Goal: Check status: Check status

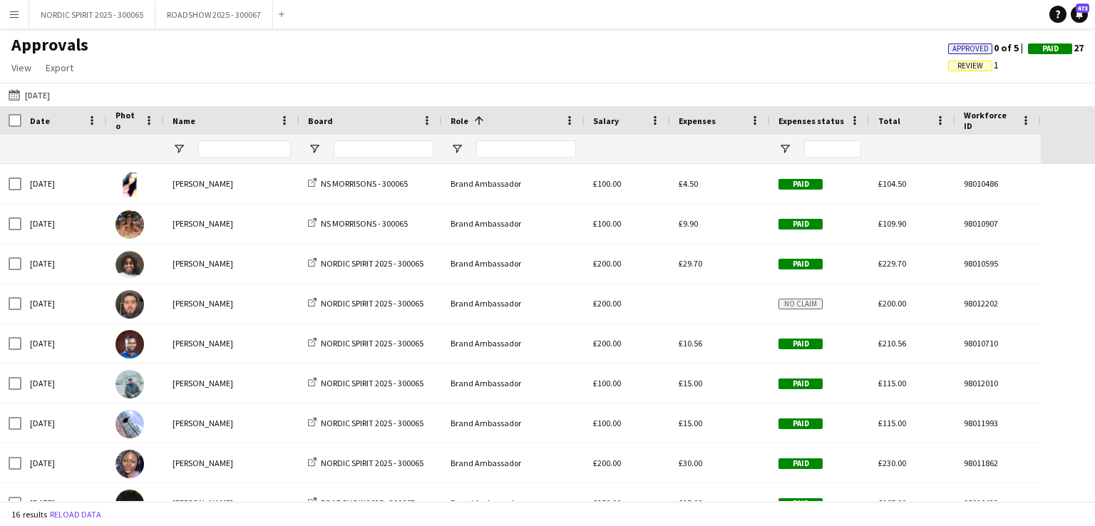
scroll to position [245, 0]
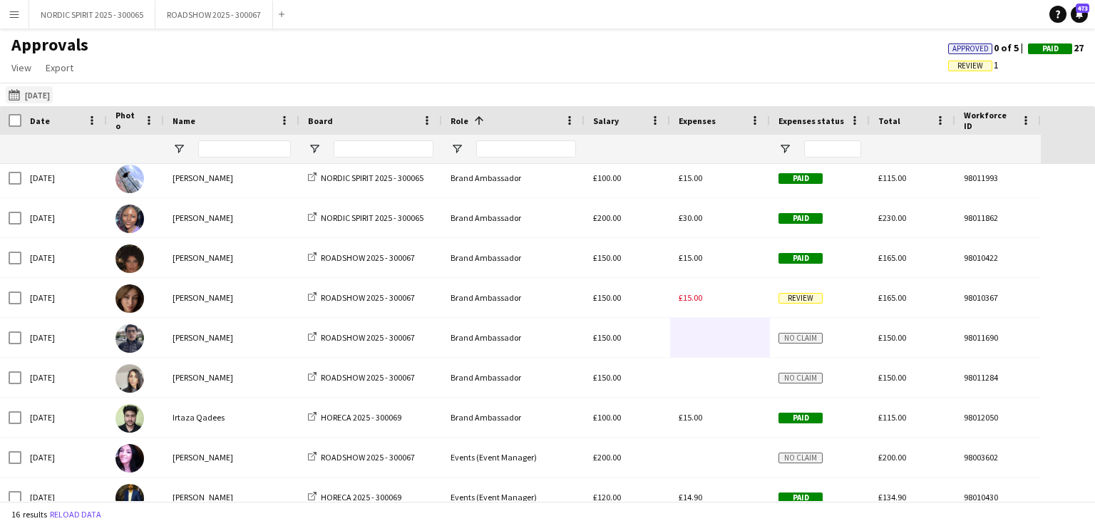
click at [35, 96] on button "[DATE] [DATE]" at bounding box center [29, 94] width 47 height 17
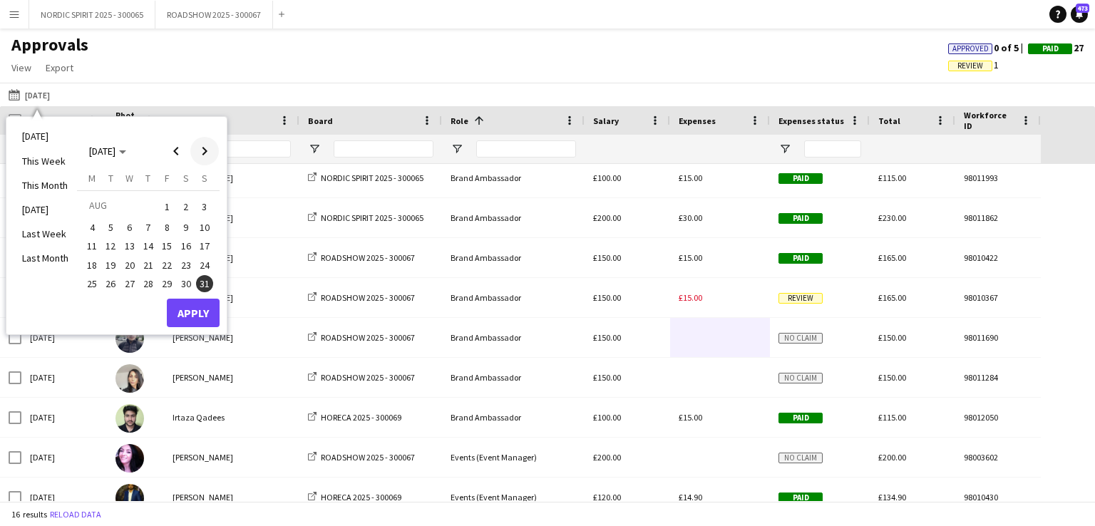
click at [207, 152] on span "Next month" at bounding box center [204, 151] width 29 height 29
click at [90, 239] on span "8" at bounding box center [91, 243] width 17 height 17
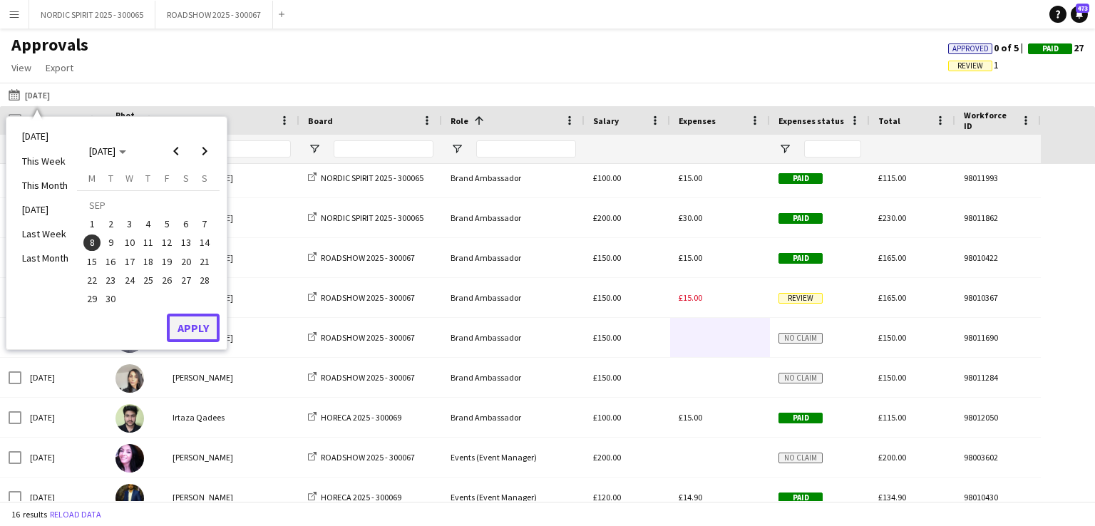
click at [200, 323] on button "Apply" at bounding box center [193, 328] width 53 height 29
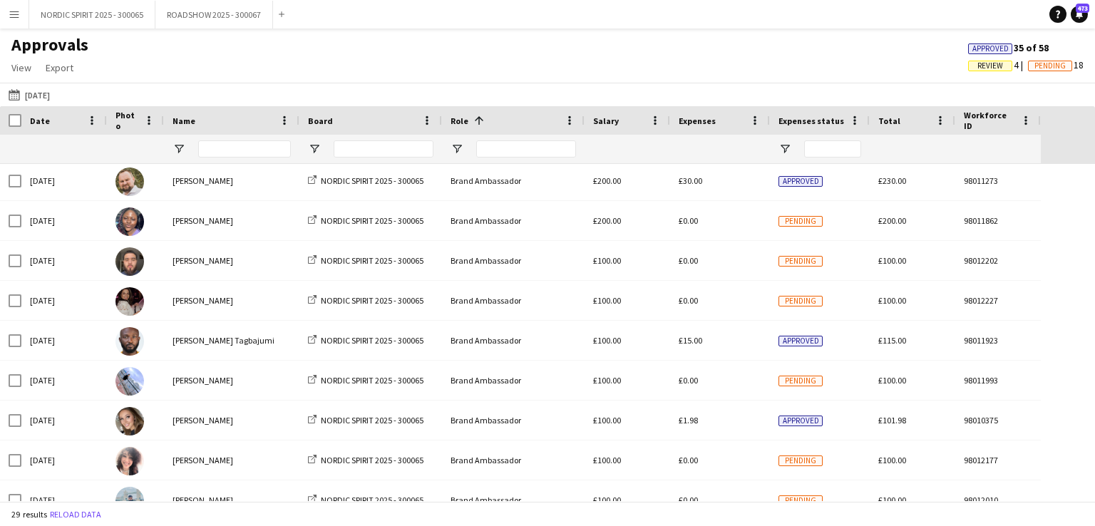
scroll to position [0, 0]
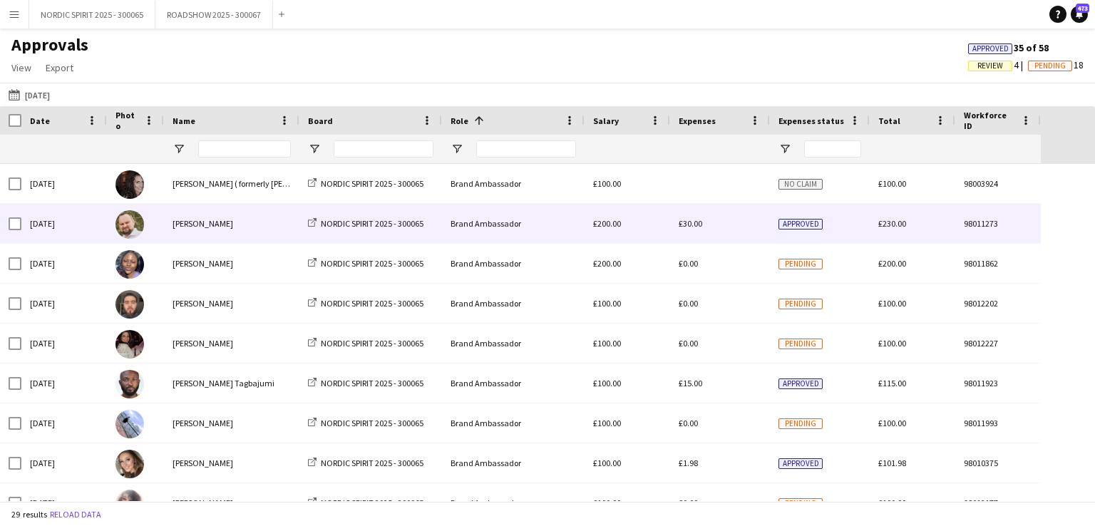
click at [693, 226] on span "£30.00" at bounding box center [691, 223] width 24 height 11
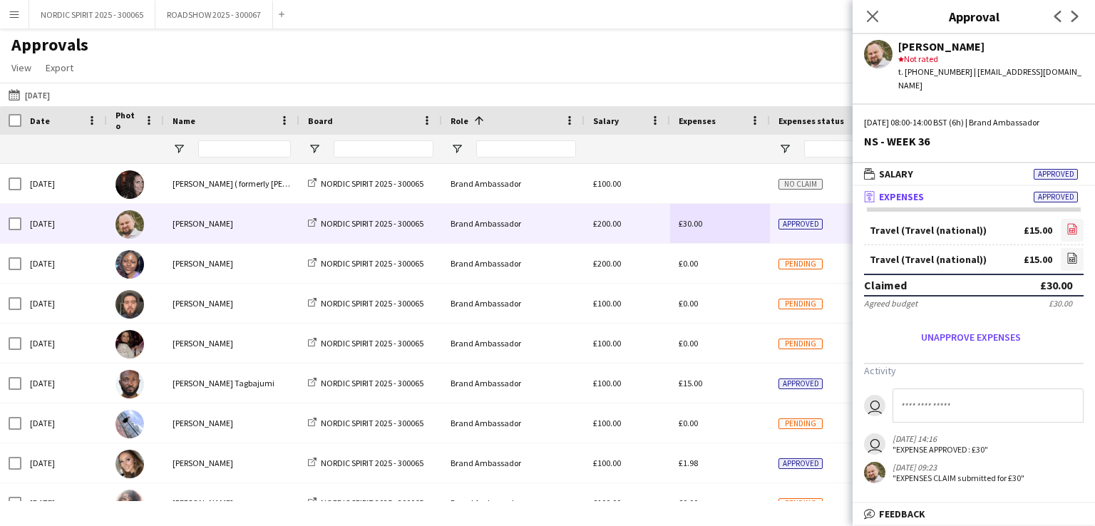
click at [1075, 228] on icon at bounding box center [1072, 230] width 6 height 4
click at [1072, 252] on icon "file-image" at bounding box center [1071, 257] width 11 height 11
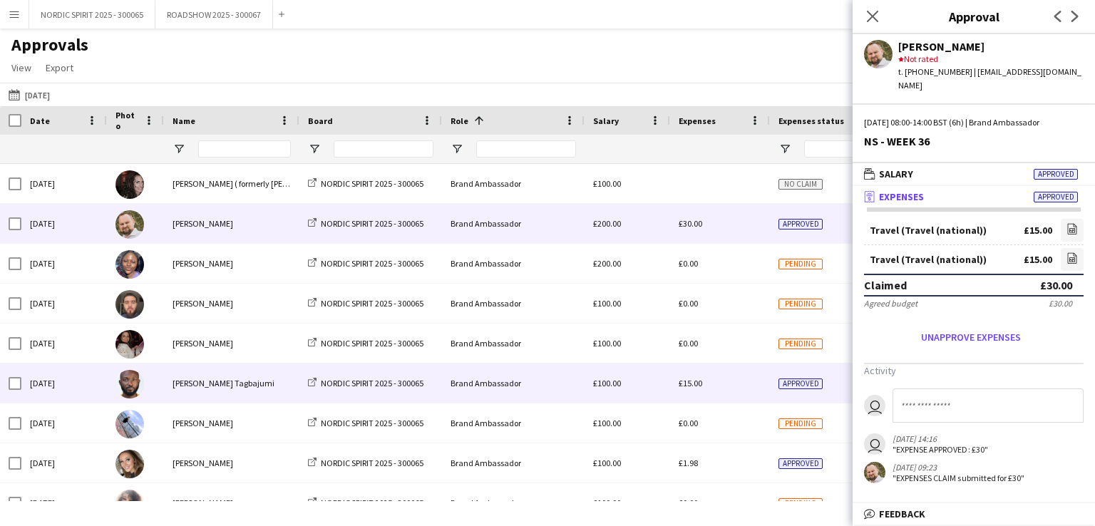
click at [690, 388] on span "£15.00" at bounding box center [691, 383] width 24 height 11
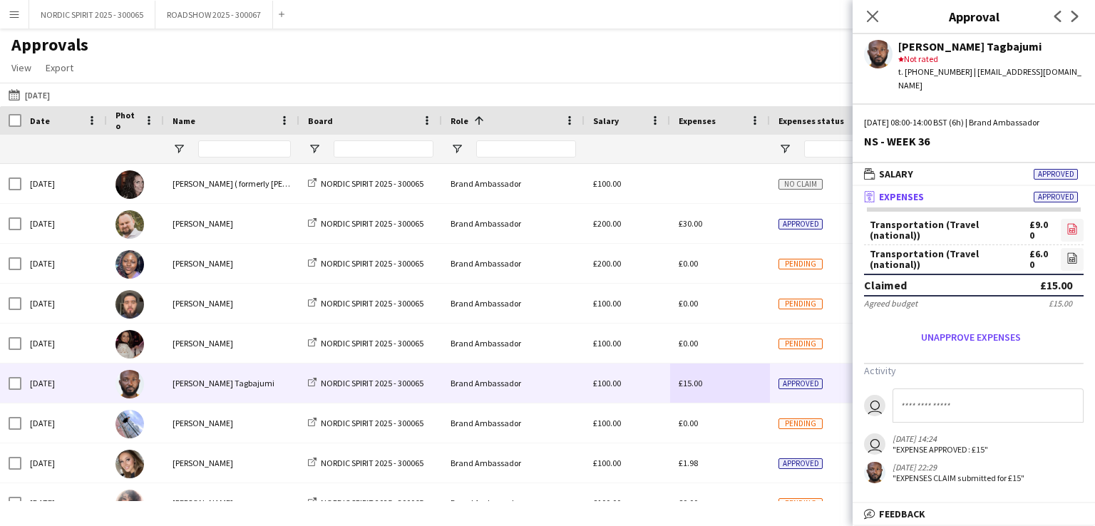
click at [1072, 223] on icon "file-image" at bounding box center [1071, 228] width 11 height 11
click at [1072, 257] on icon at bounding box center [1072, 259] width 6 height 4
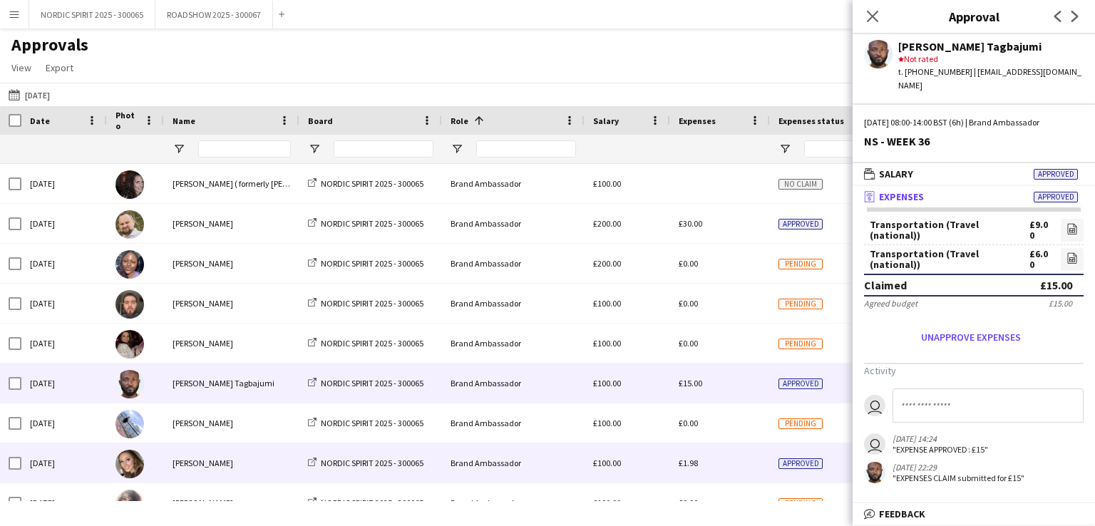
click at [699, 468] on div "£1.98" at bounding box center [720, 462] width 100 height 39
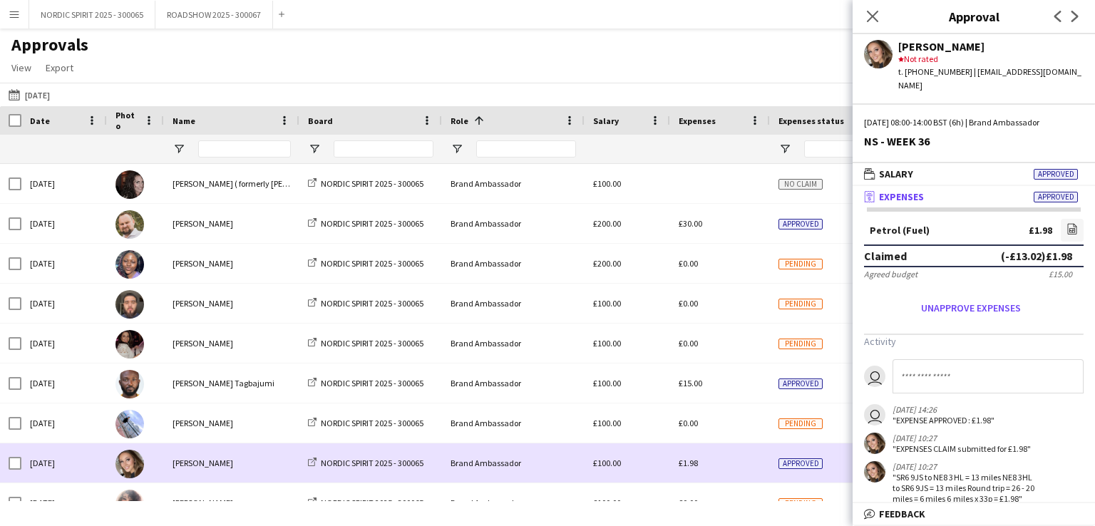
drag, startPoint x: 699, startPoint y: 468, endPoint x: 716, endPoint y: 505, distance: 40.8
click at [716, 505] on main "Approvals View Customise view Customise filters Reset Filters Reset View Reset …" at bounding box center [547, 268] width 1095 height 478
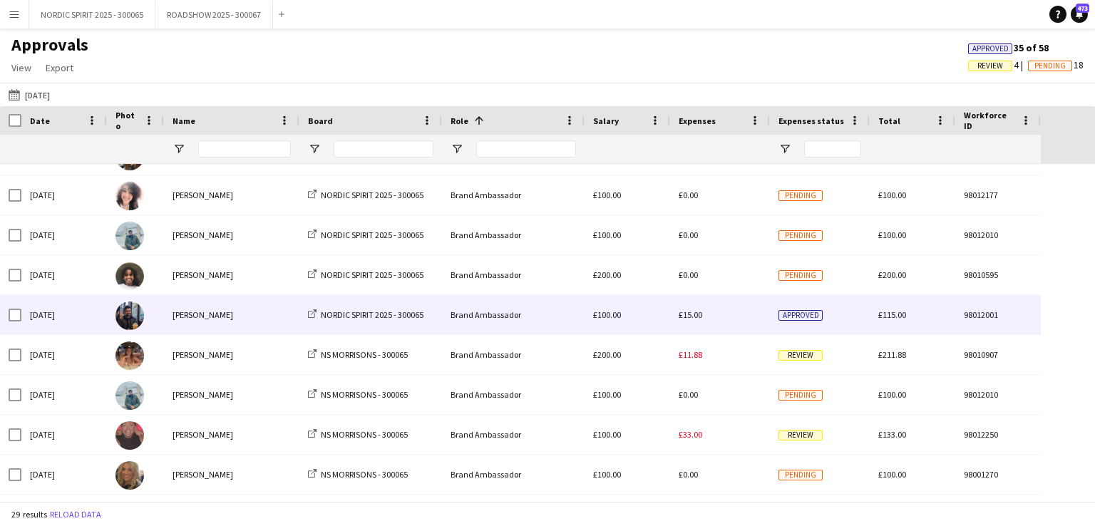
click at [689, 317] on span "£15.00" at bounding box center [691, 314] width 24 height 11
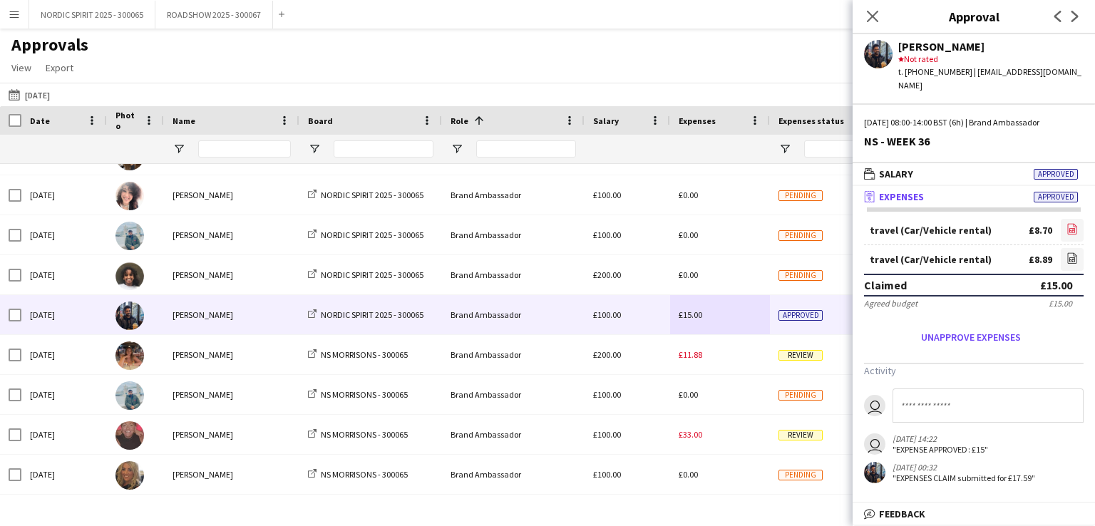
click at [1072, 230] on icon at bounding box center [1072, 230] width 1 height 1
click at [1071, 257] on icon at bounding box center [1072, 259] width 6 height 4
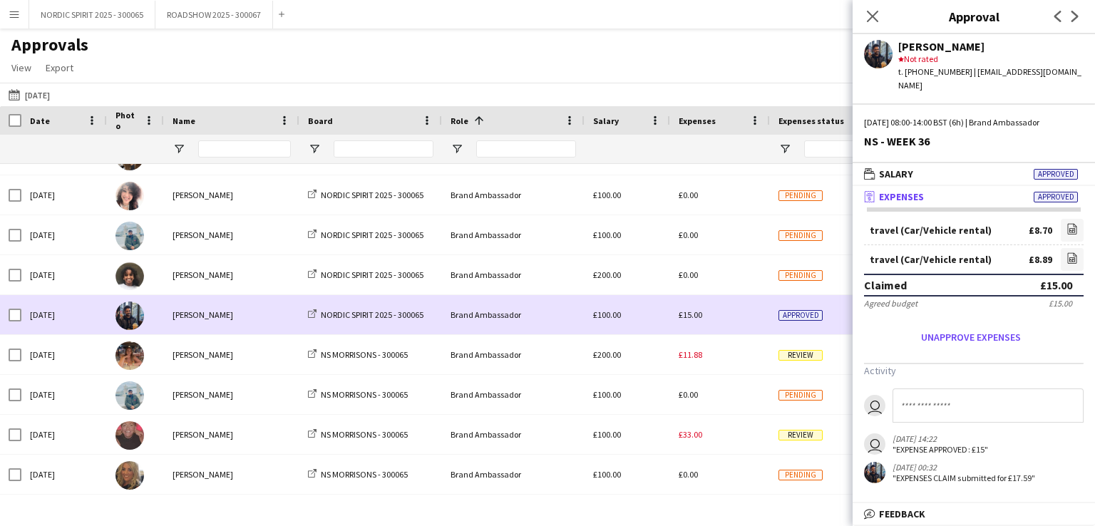
click at [727, 316] on div "£15.00" at bounding box center [720, 314] width 100 height 39
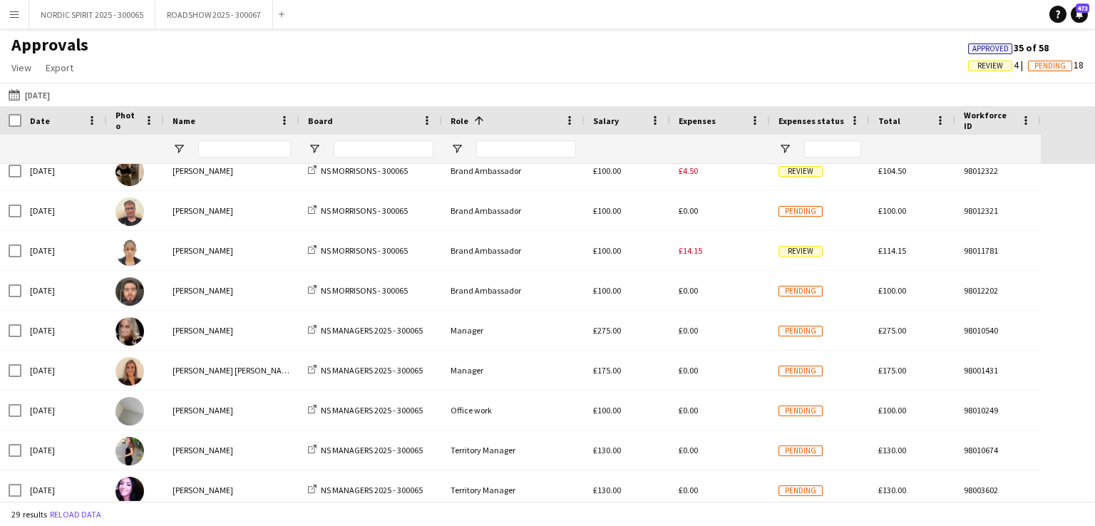
scroll to position [658, 0]
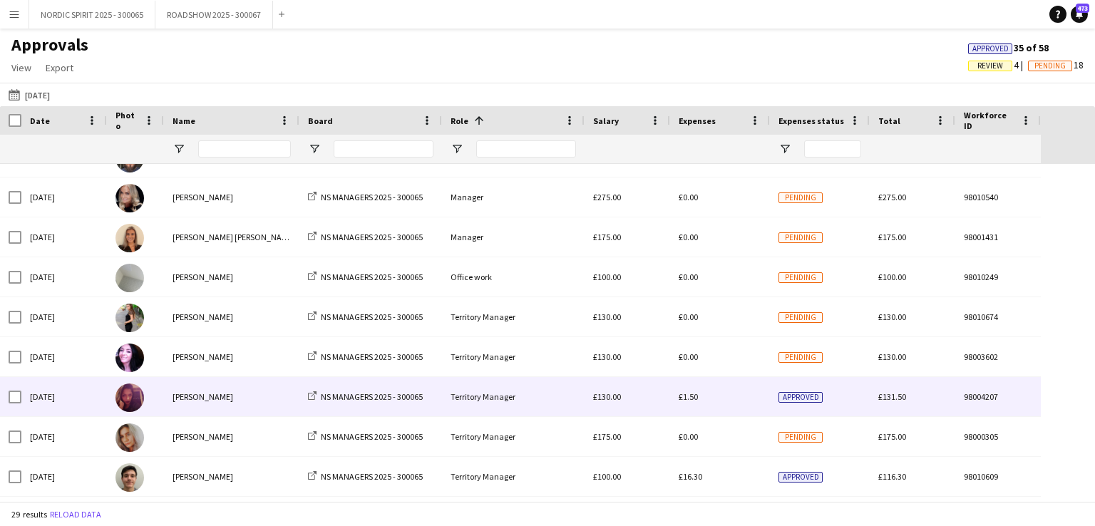
click at [688, 400] on span "£1.50" at bounding box center [688, 396] width 19 height 11
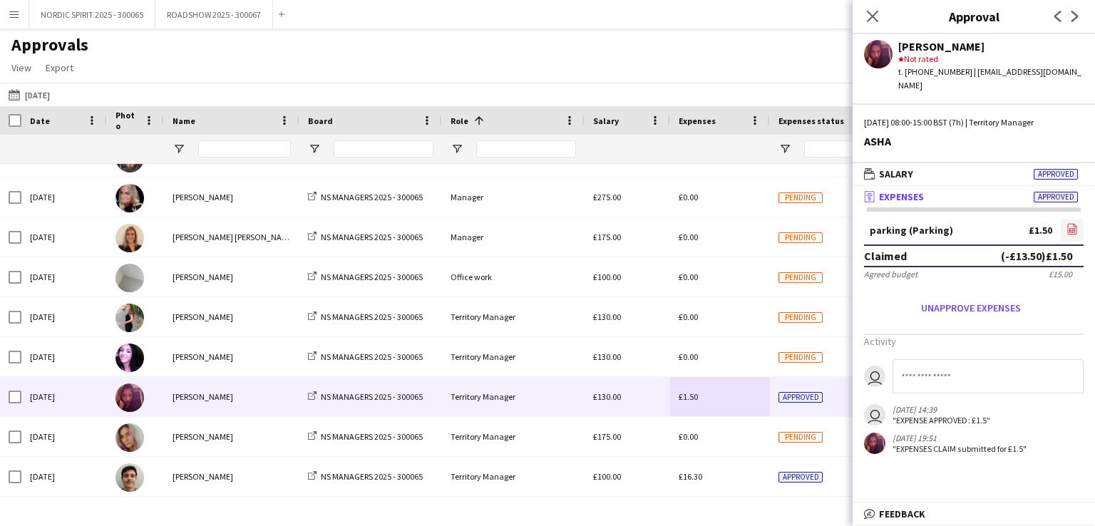
click at [1073, 224] on icon at bounding box center [1072, 229] width 9 height 11
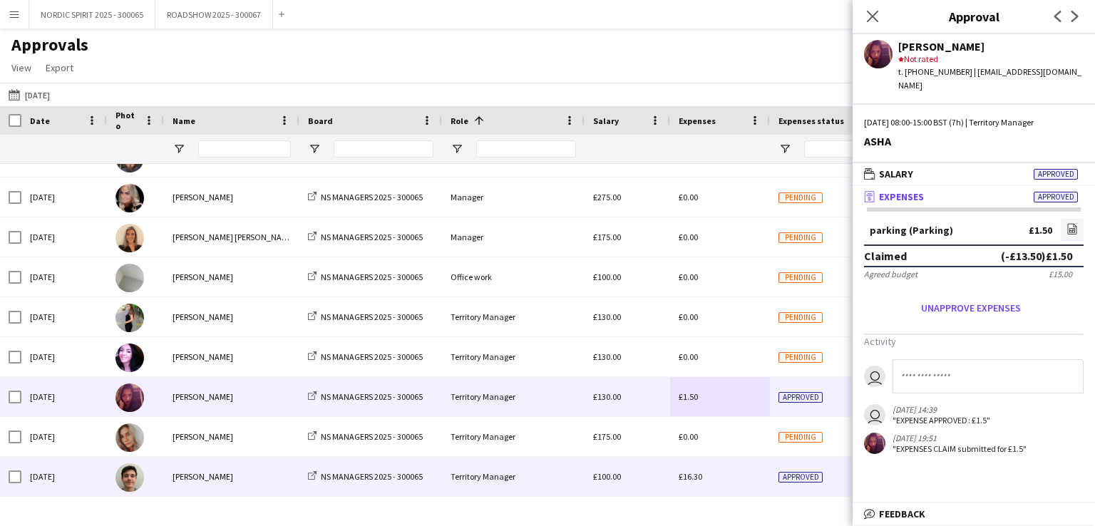
click at [687, 478] on span "£16.30" at bounding box center [691, 476] width 24 height 11
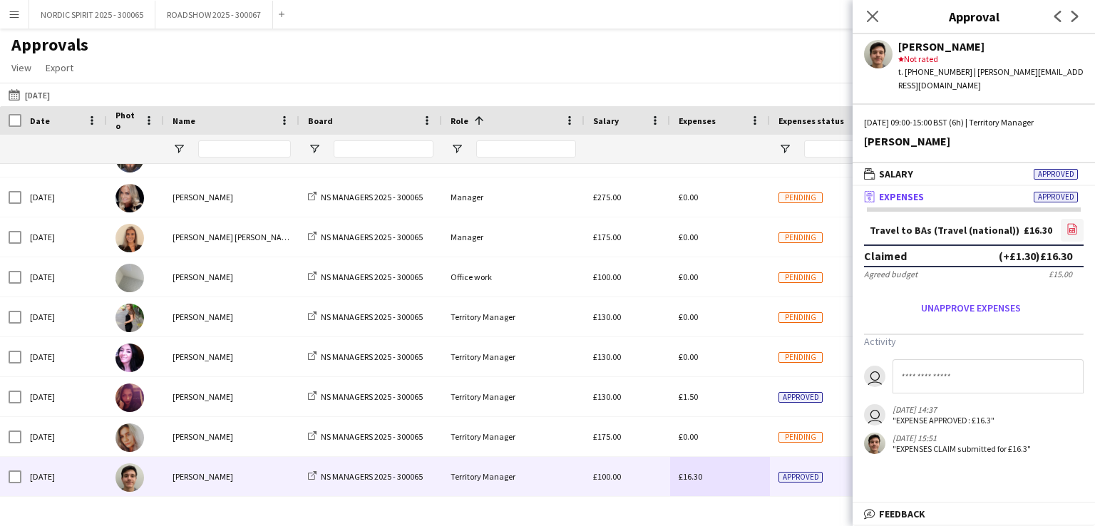
click at [1072, 223] on icon "file-image" at bounding box center [1071, 228] width 11 height 11
click at [41, 93] on button "[DATE] [DATE]" at bounding box center [29, 94] width 47 height 17
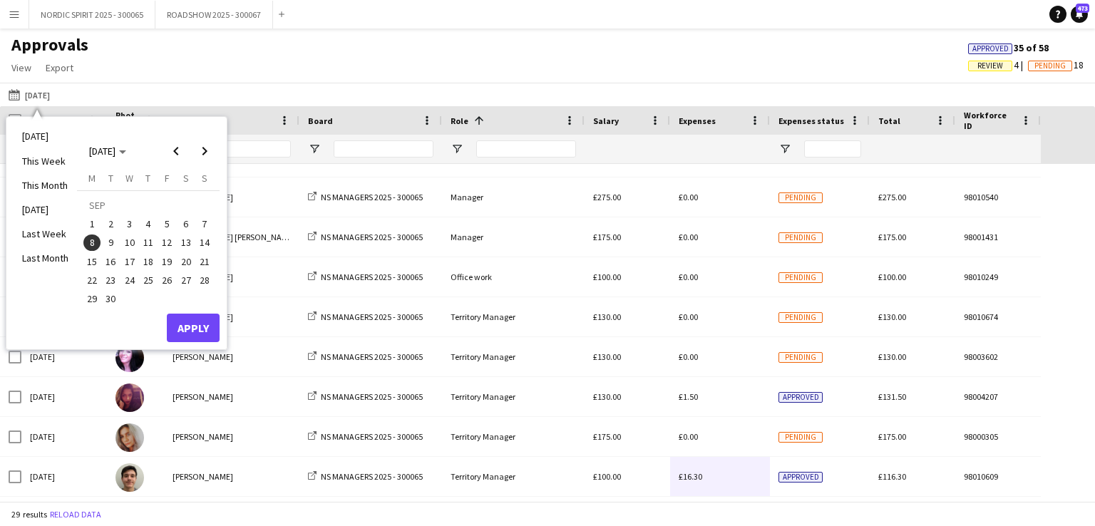
click at [113, 242] on span "9" at bounding box center [111, 243] width 17 height 17
drag, startPoint x: 195, startPoint y: 329, endPoint x: 196, endPoint y: 319, distance: 9.3
click at [197, 327] on button "Apply" at bounding box center [193, 328] width 53 height 29
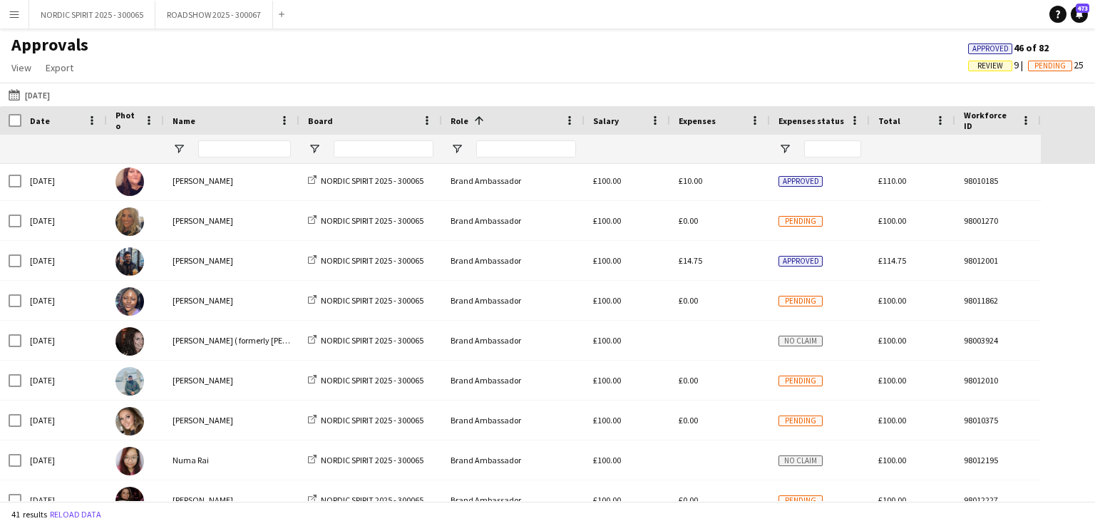
scroll to position [1, 0]
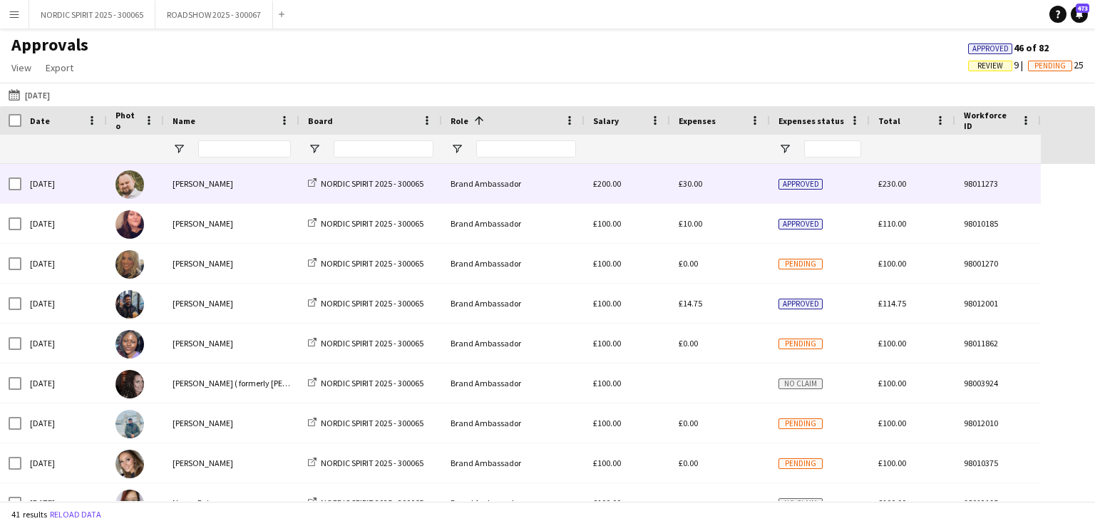
click at [695, 188] on span "£30.00" at bounding box center [691, 183] width 24 height 11
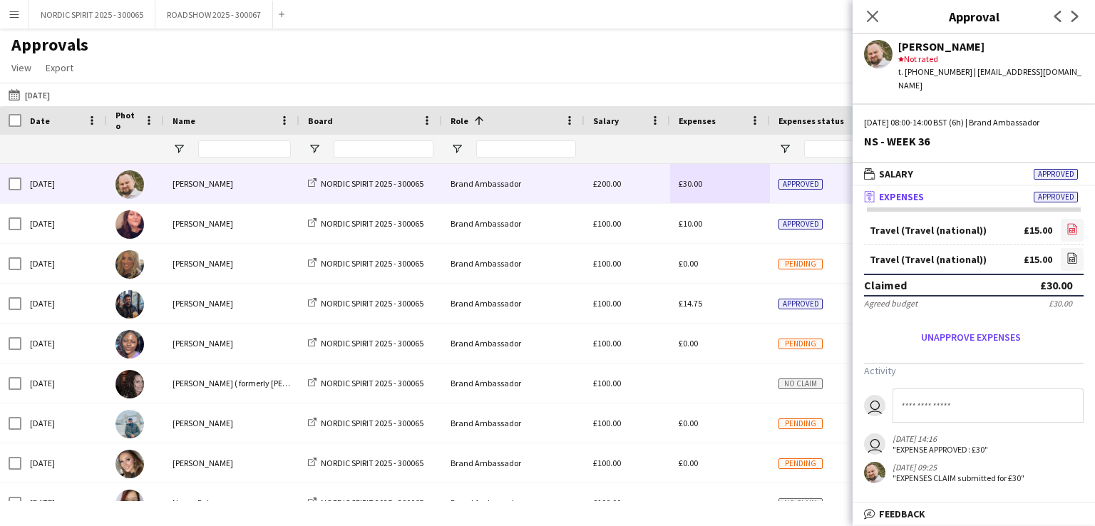
click at [1075, 223] on icon "file-image" at bounding box center [1071, 228] width 11 height 11
click at [1069, 252] on icon "file-image" at bounding box center [1071, 257] width 11 height 11
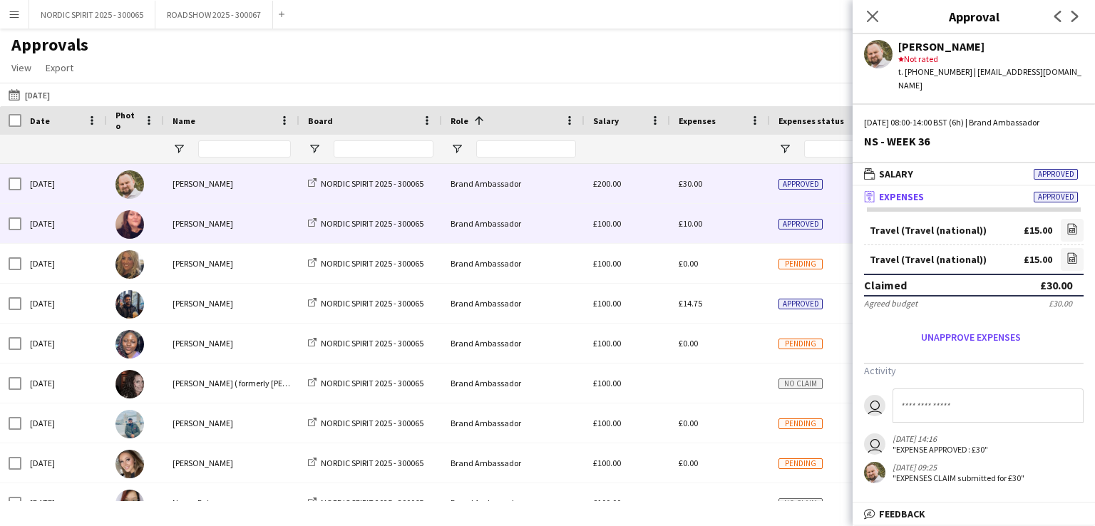
click at [700, 225] on span "£10.00" at bounding box center [691, 223] width 24 height 11
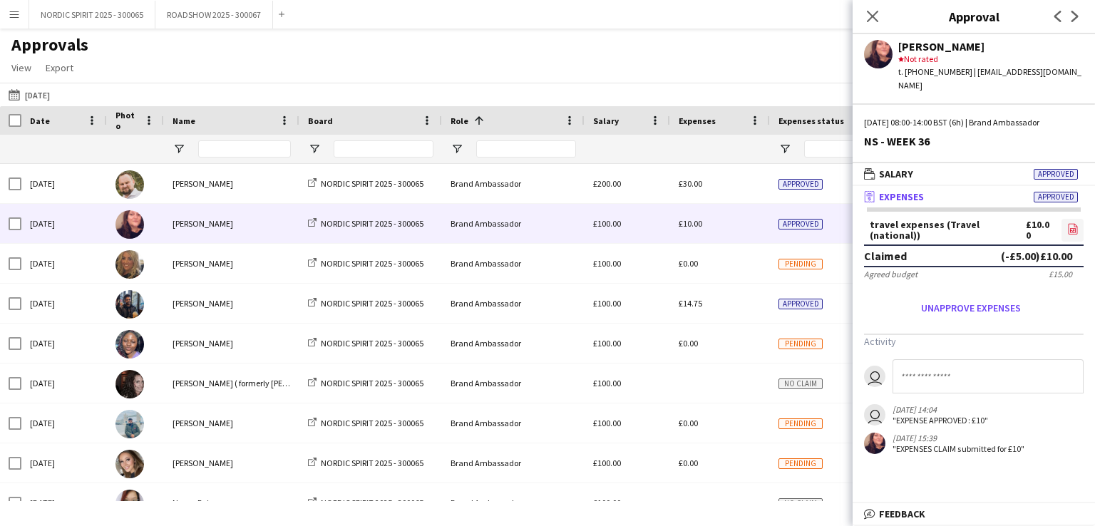
click at [1074, 228] on icon at bounding box center [1073, 230] width 6 height 4
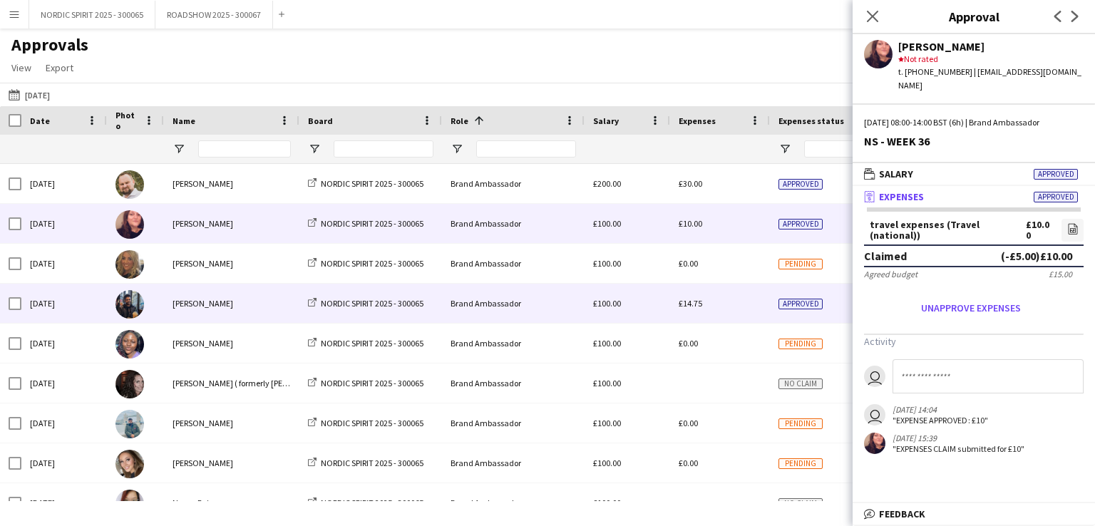
click at [694, 305] on span "£14.75" at bounding box center [691, 303] width 24 height 11
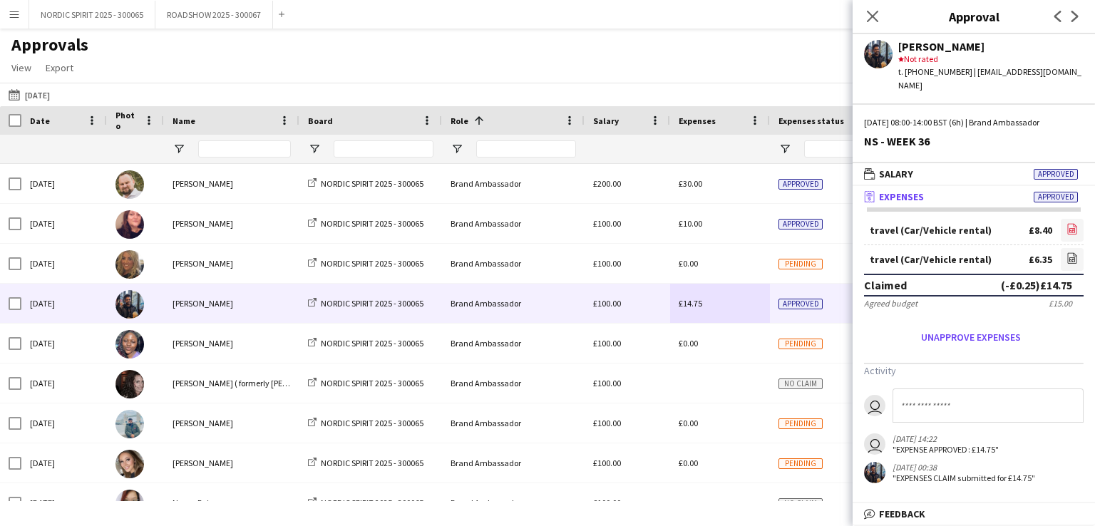
click at [1072, 223] on icon "file-image" at bounding box center [1071, 228] width 11 height 11
click at [1071, 252] on icon "file-image" at bounding box center [1071, 257] width 11 height 11
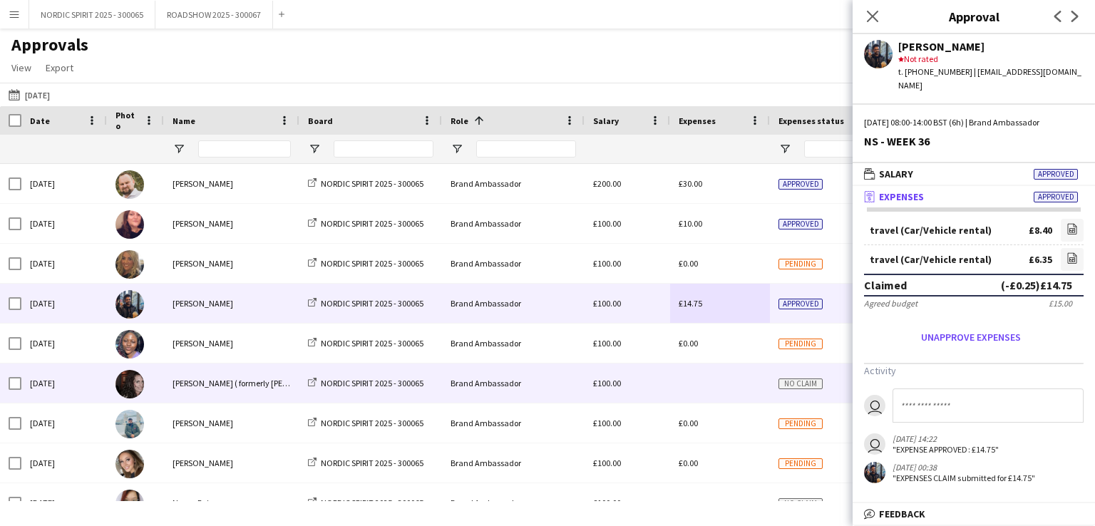
click at [697, 383] on div at bounding box center [720, 383] width 100 height 39
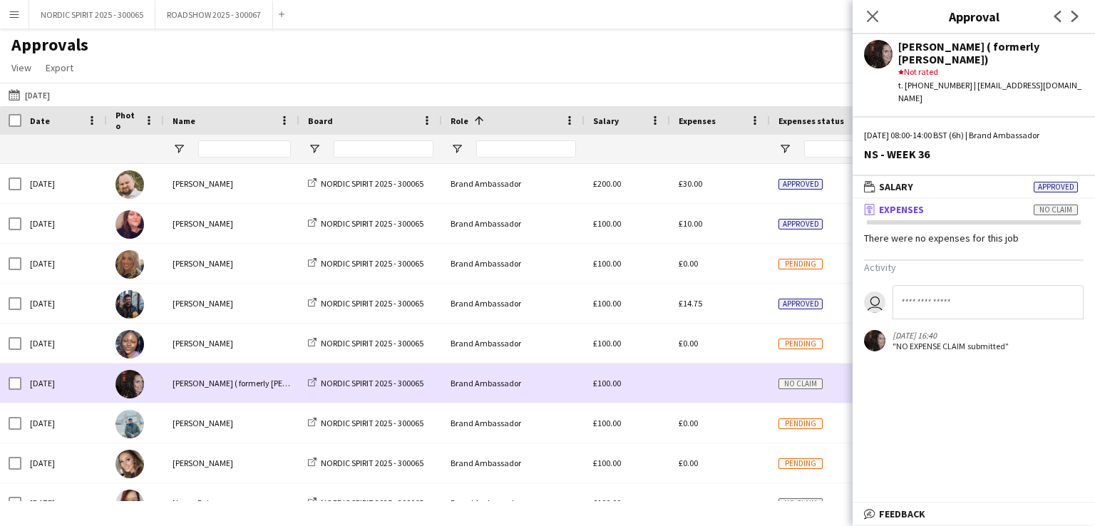
click at [697, 383] on div at bounding box center [720, 383] width 100 height 39
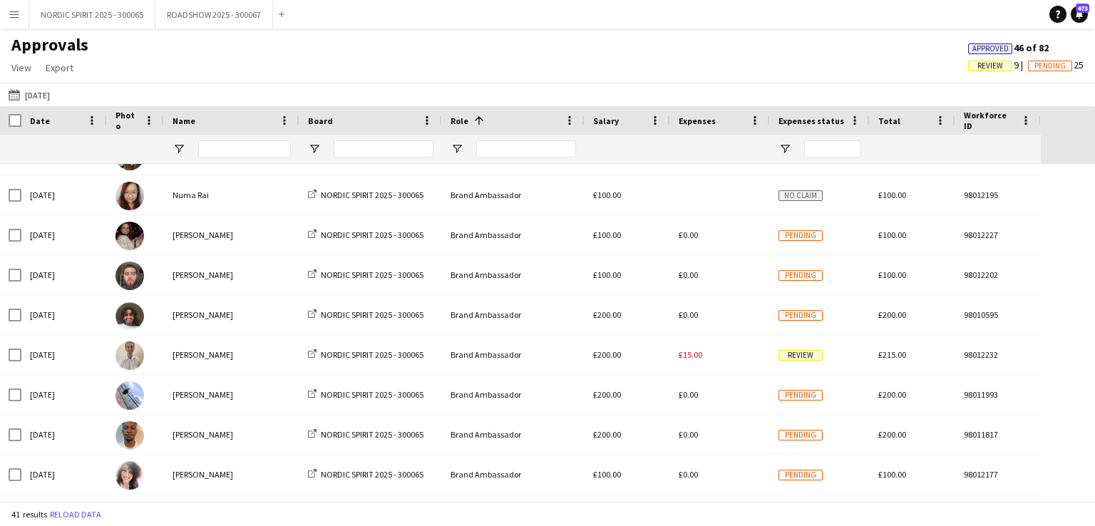
scroll to position [311, 0]
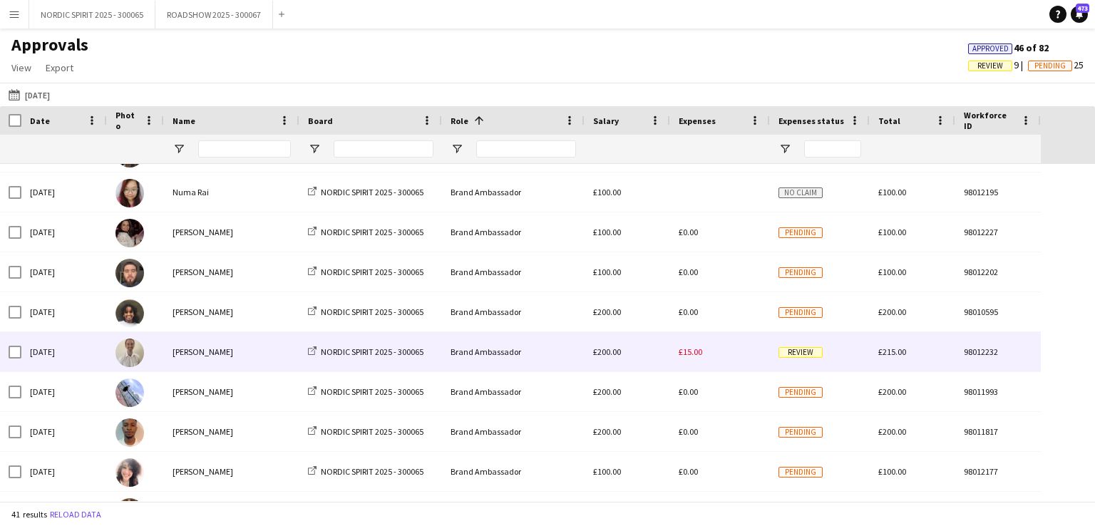
click at [696, 353] on span "£15.00" at bounding box center [691, 351] width 24 height 11
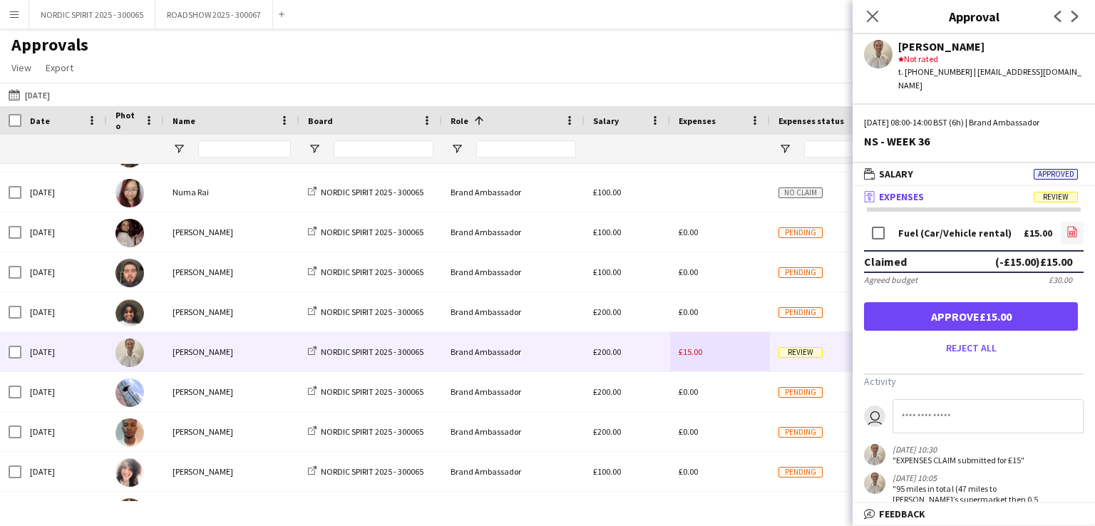
click at [1069, 231] on icon at bounding box center [1072, 233] width 6 height 4
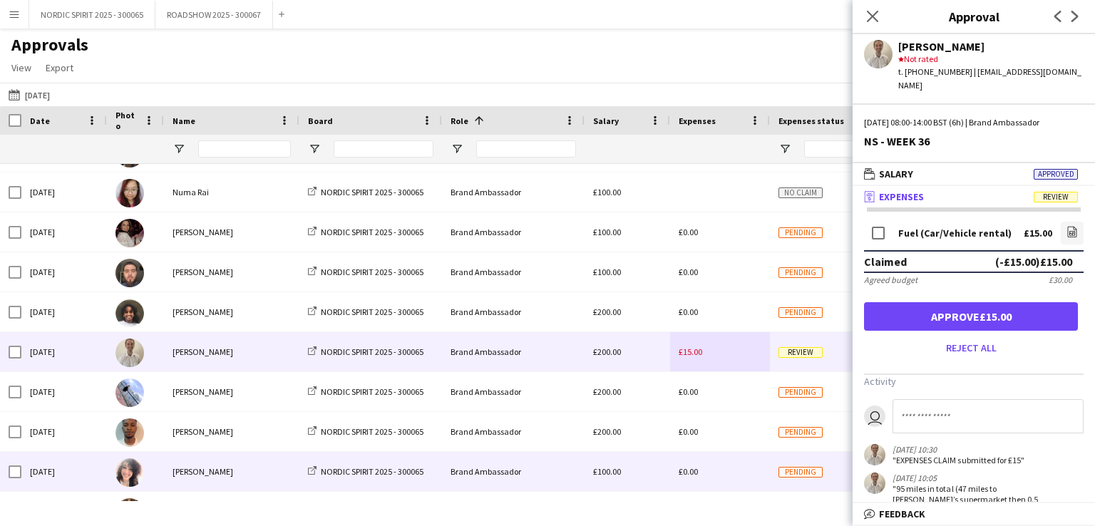
click at [731, 478] on div "£0.00" at bounding box center [720, 471] width 100 height 39
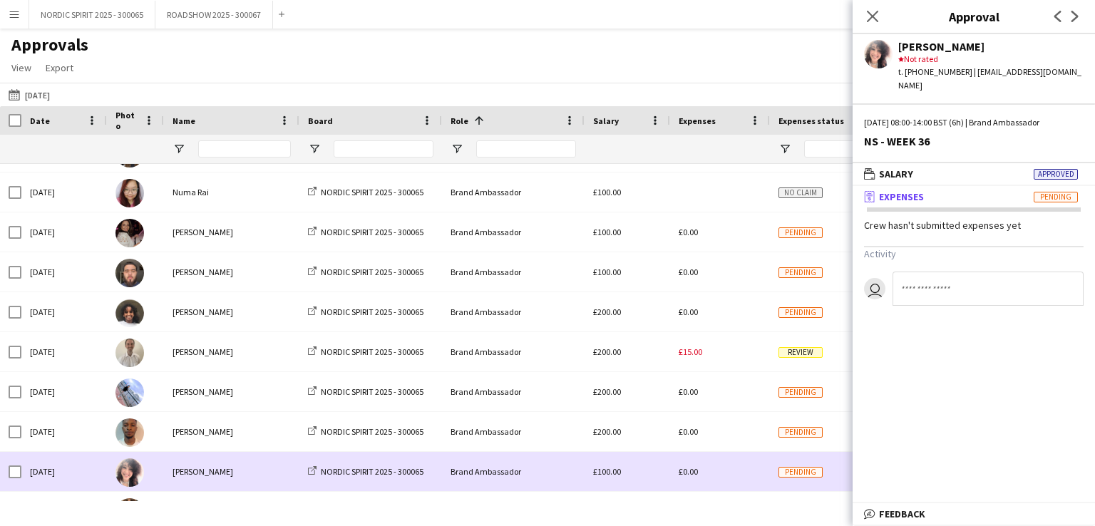
click at [731, 478] on div "£0.00" at bounding box center [720, 471] width 100 height 39
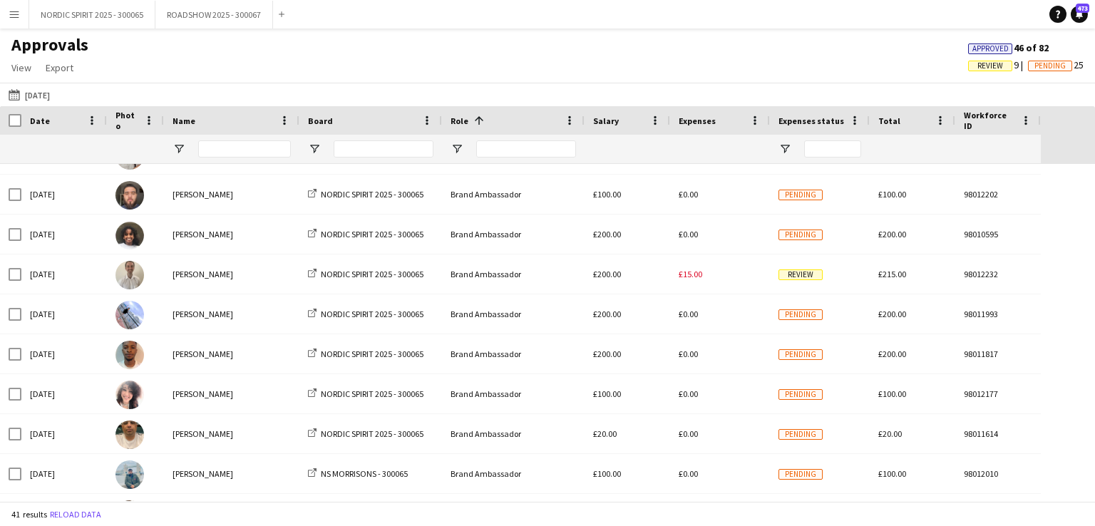
scroll to position [391, 0]
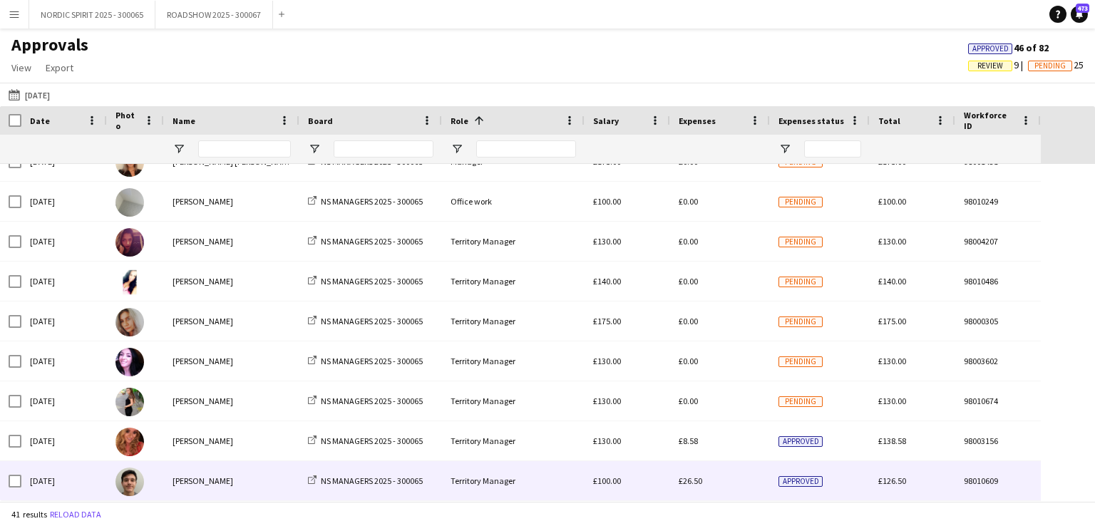
click at [693, 480] on span "£26.50" at bounding box center [691, 480] width 24 height 11
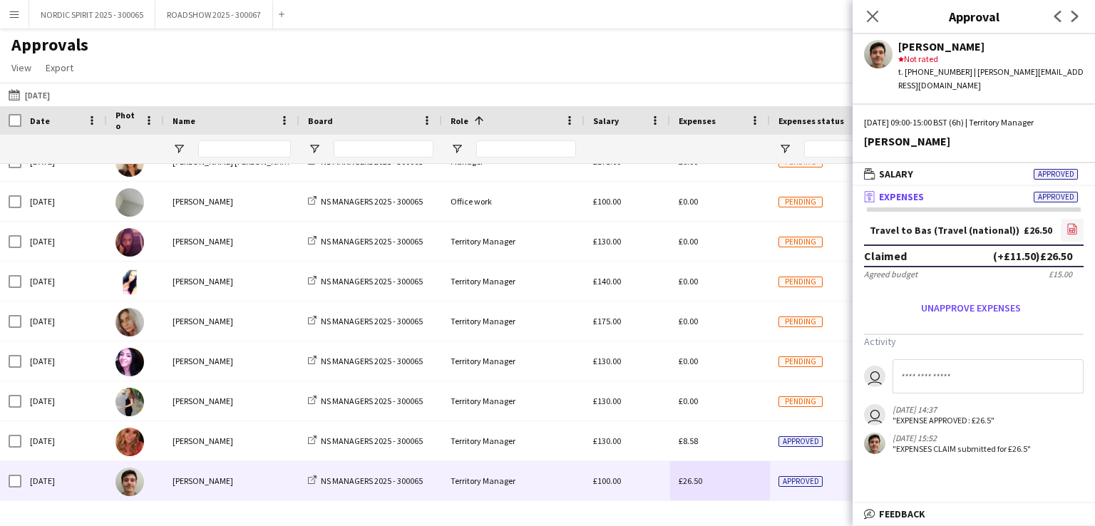
click at [1068, 224] on icon at bounding box center [1072, 229] width 9 height 11
click at [41, 98] on button "[DATE] [DATE]" at bounding box center [29, 94] width 47 height 17
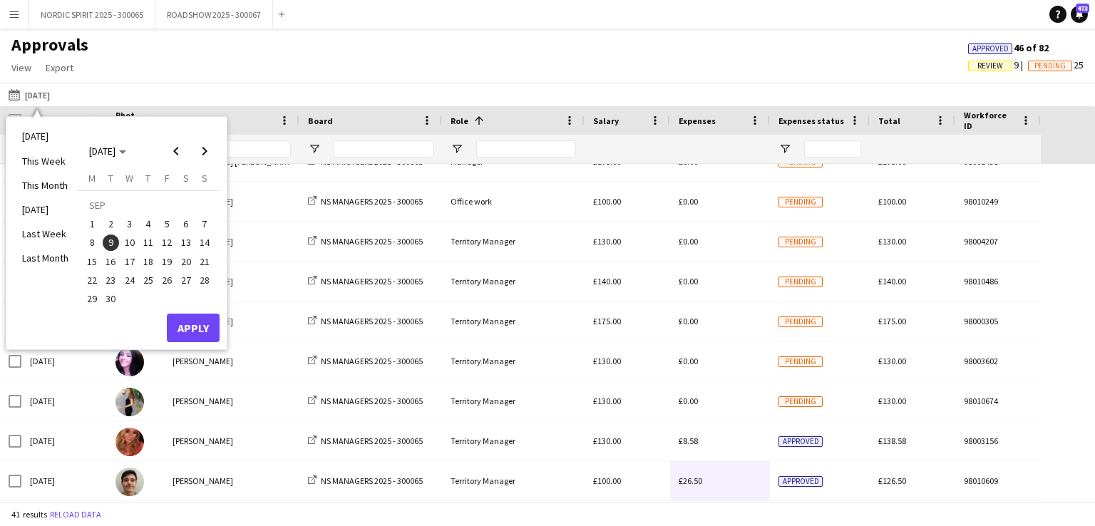
click at [131, 240] on span "10" at bounding box center [129, 243] width 17 height 17
click at [195, 326] on button "Apply" at bounding box center [193, 328] width 53 height 29
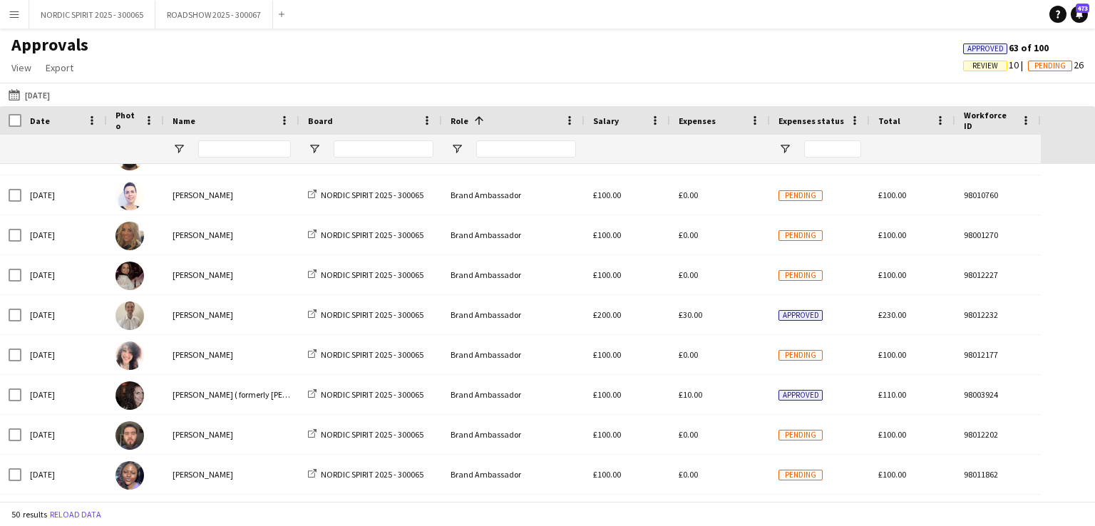
scroll to position [72, 0]
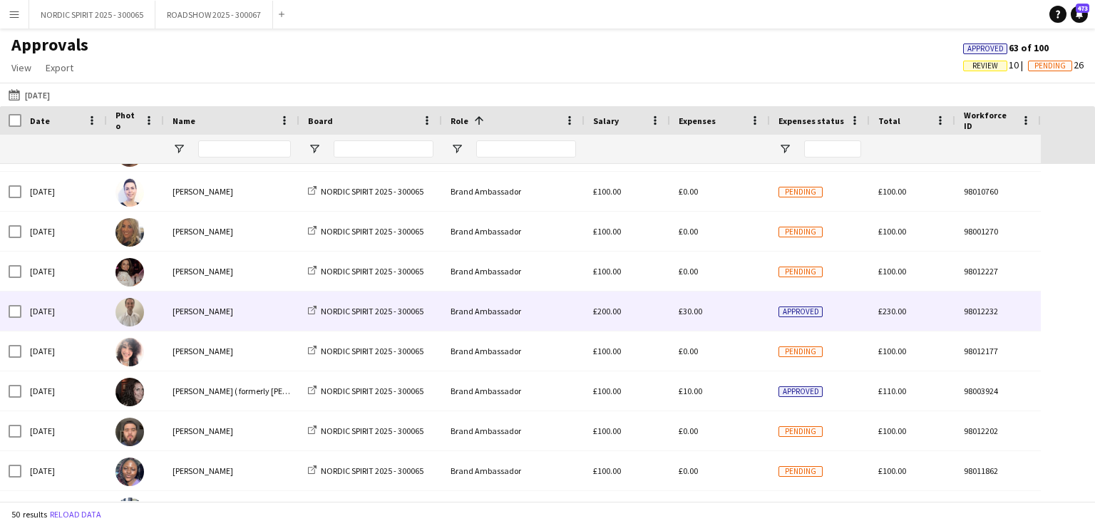
click at [691, 308] on span "£30.00" at bounding box center [691, 311] width 24 height 11
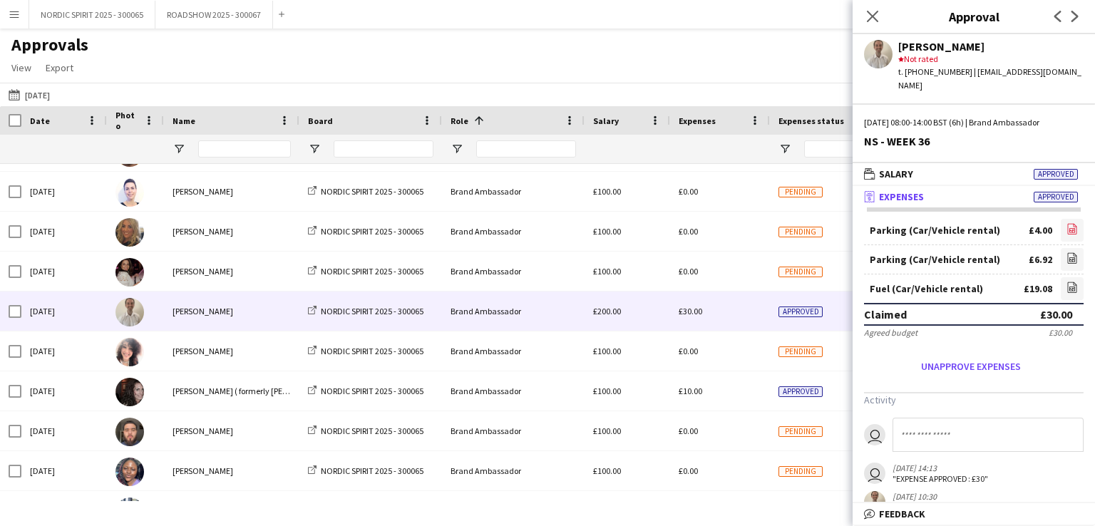
click at [1066, 223] on icon "file-image" at bounding box center [1071, 228] width 11 height 11
click at [1066, 252] on icon "file-image" at bounding box center [1071, 257] width 11 height 11
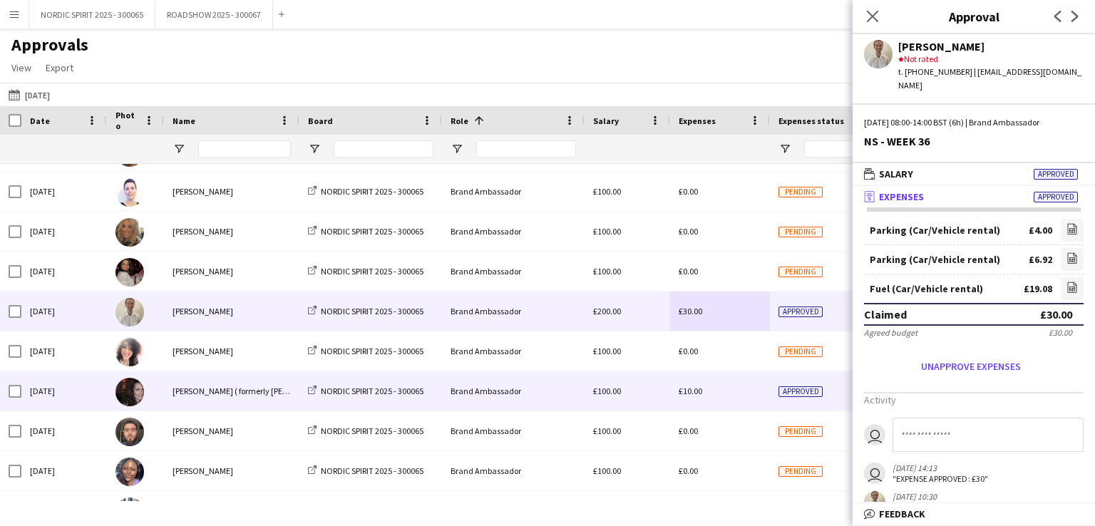
click at [695, 389] on span "£10.00" at bounding box center [691, 391] width 24 height 11
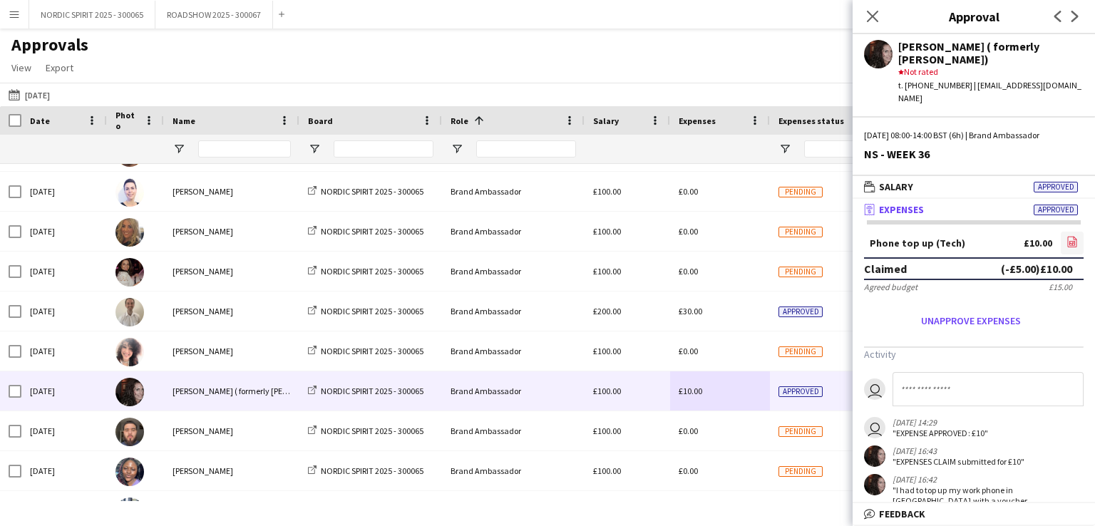
click at [1066, 236] on icon "file-image" at bounding box center [1071, 241] width 11 height 11
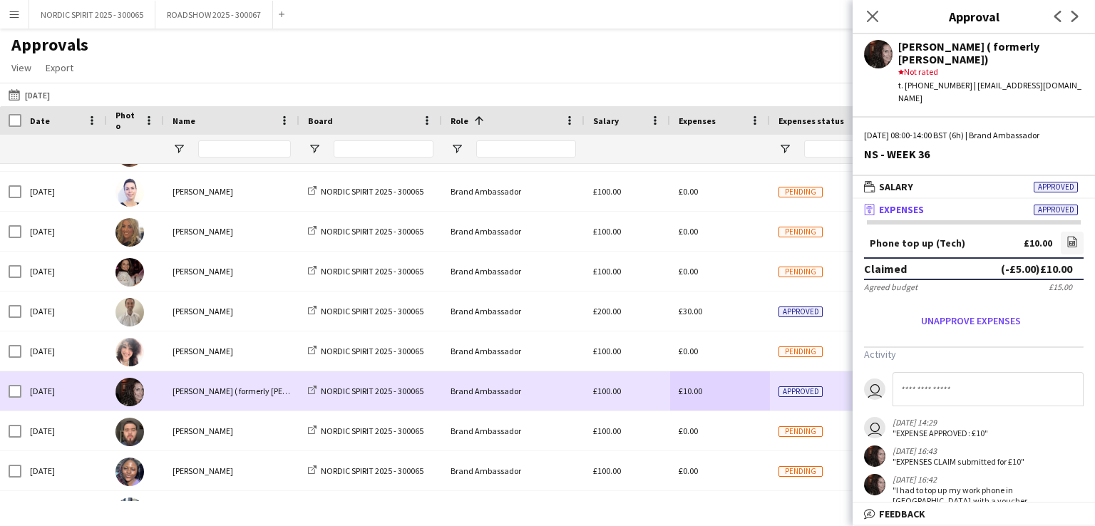
click at [710, 394] on div "£10.00" at bounding box center [720, 390] width 100 height 39
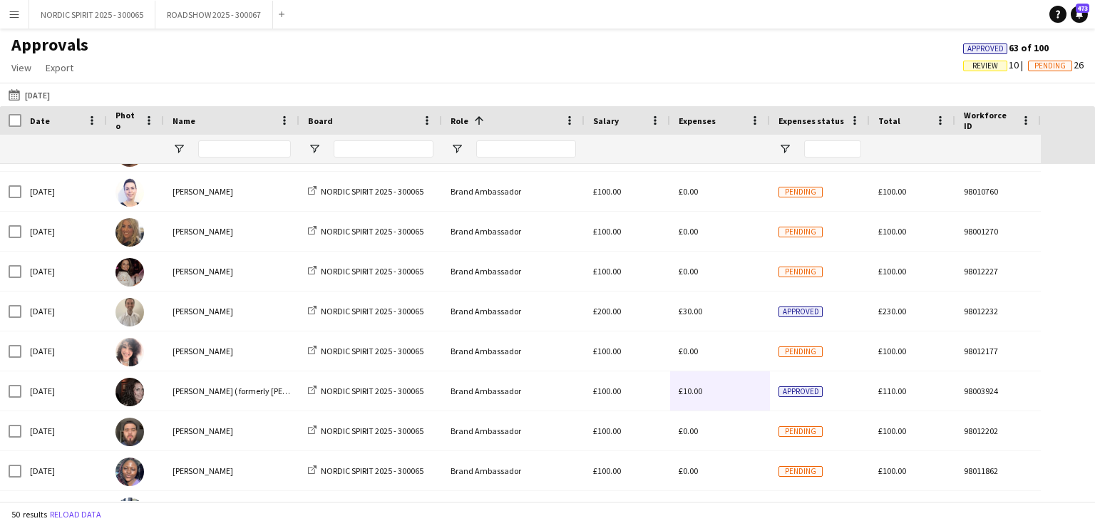
drag, startPoint x: 1083, startPoint y: 207, endPoint x: 1094, endPoint y: 244, distance: 38.6
click at [1094, 244] on div "[DATE] [PERSON_NAME] NORDIC SPIRIT 2025 - 300065 Brand Ambassador £100.00 £75.9…" at bounding box center [547, 332] width 1095 height 337
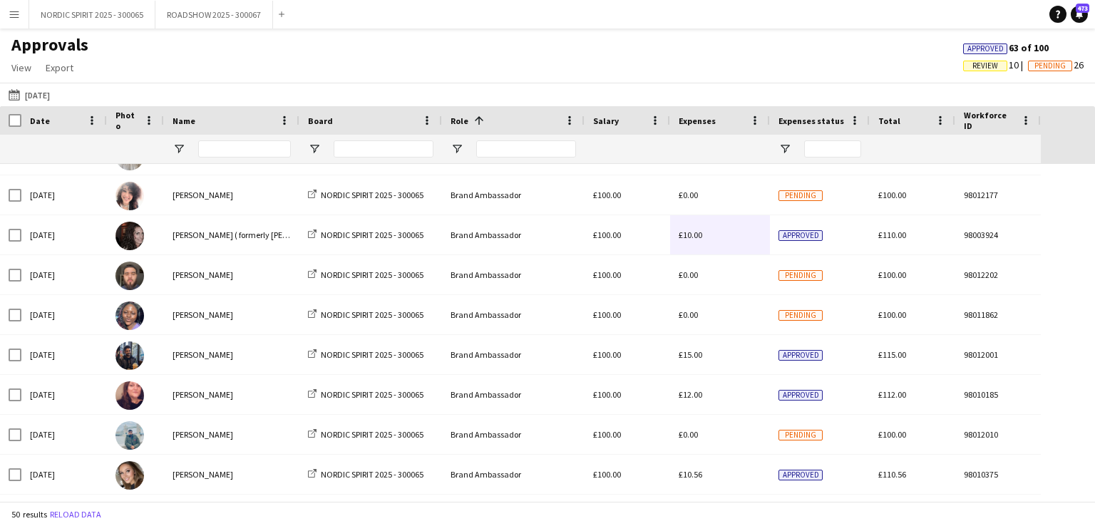
scroll to position [294, 0]
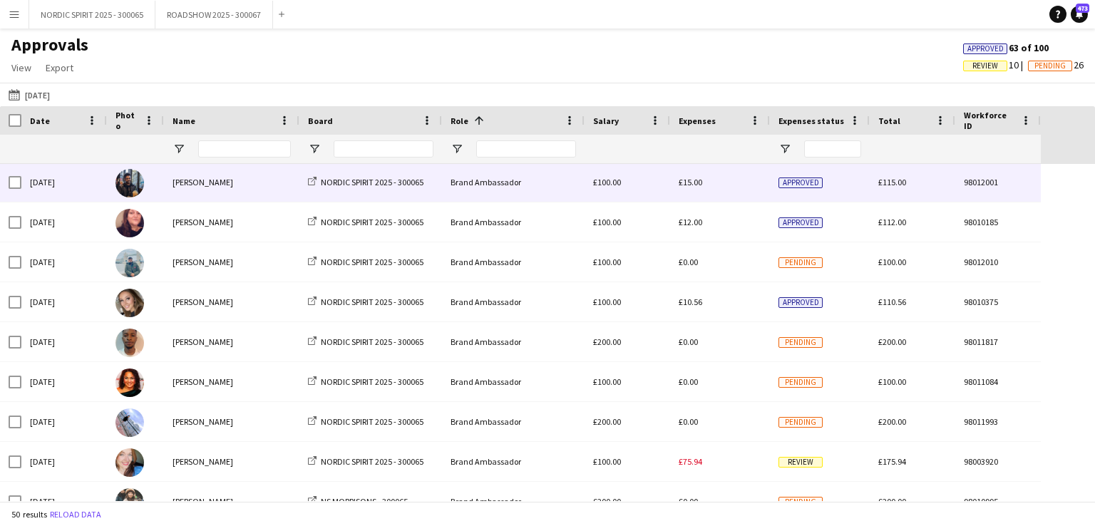
click at [688, 182] on span "£15.00" at bounding box center [691, 182] width 24 height 11
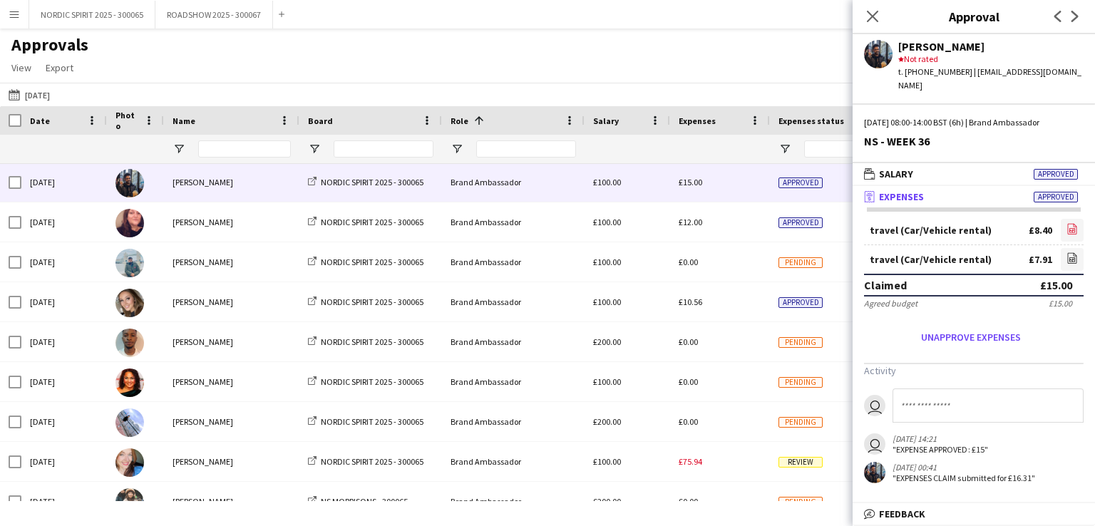
click at [1071, 223] on icon "file-image" at bounding box center [1071, 228] width 11 height 11
click at [1070, 252] on icon "file-image" at bounding box center [1071, 257] width 11 height 11
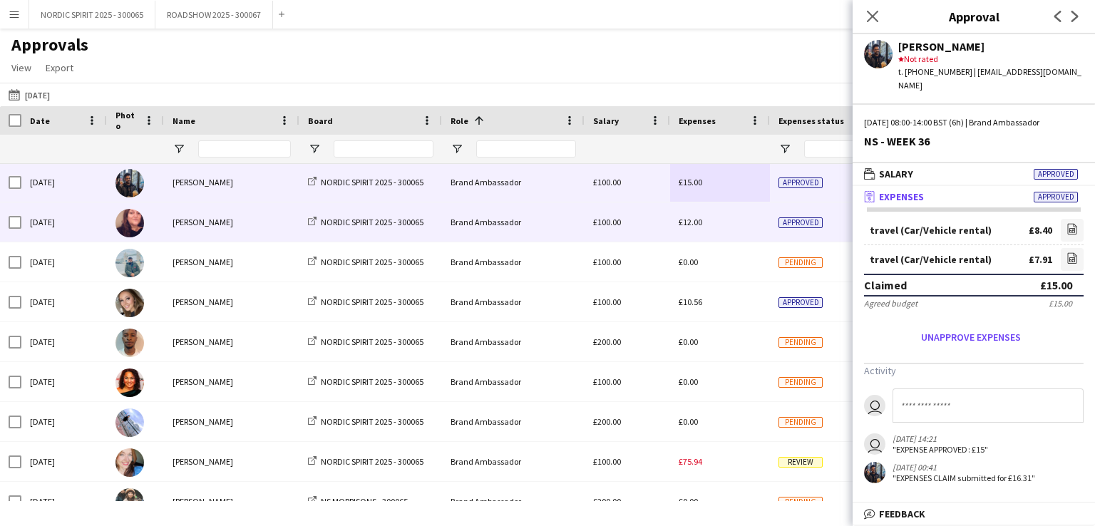
click at [692, 221] on span "£12.00" at bounding box center [691, 222] width 24 height 11
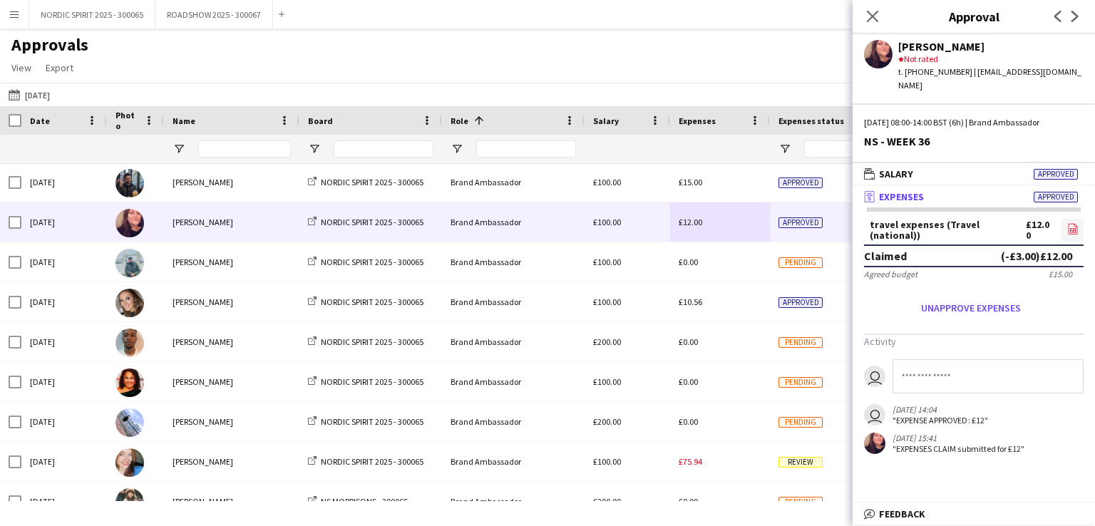
click at [1073, 223] on icon "file-image" at bounding box center [1072, 228] width 11 height 11
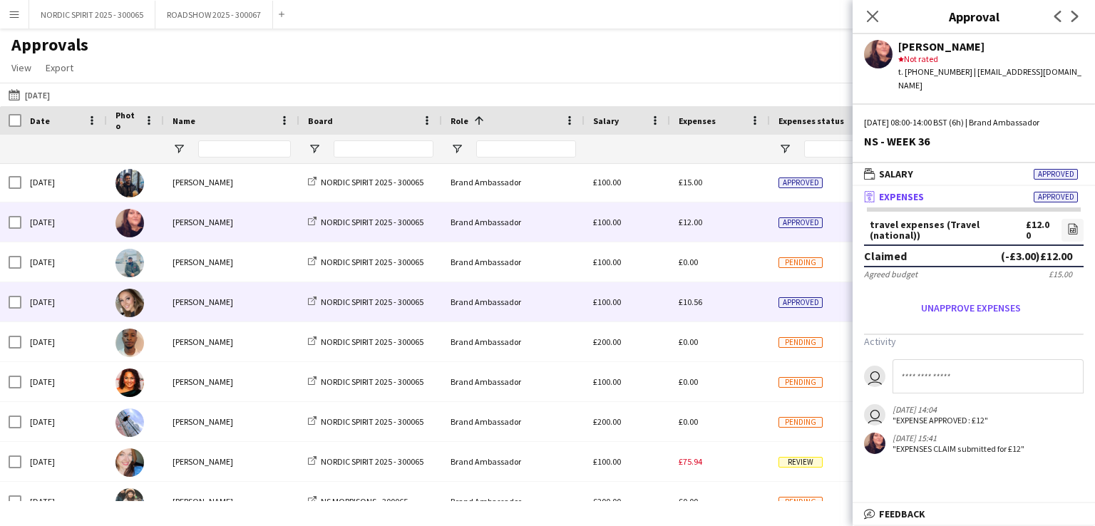
click at [688, 302] on span "£10.56" at bounding box center [691, 302] width 24 height 11
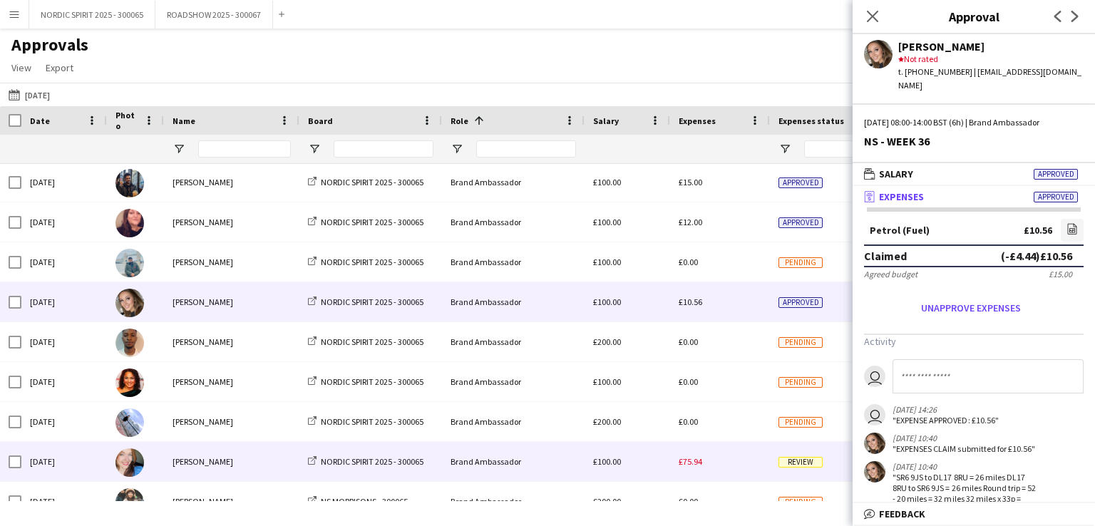
click at [690, 466] on span "£75.94" at bounding box center [691, 461] width 24 height 11
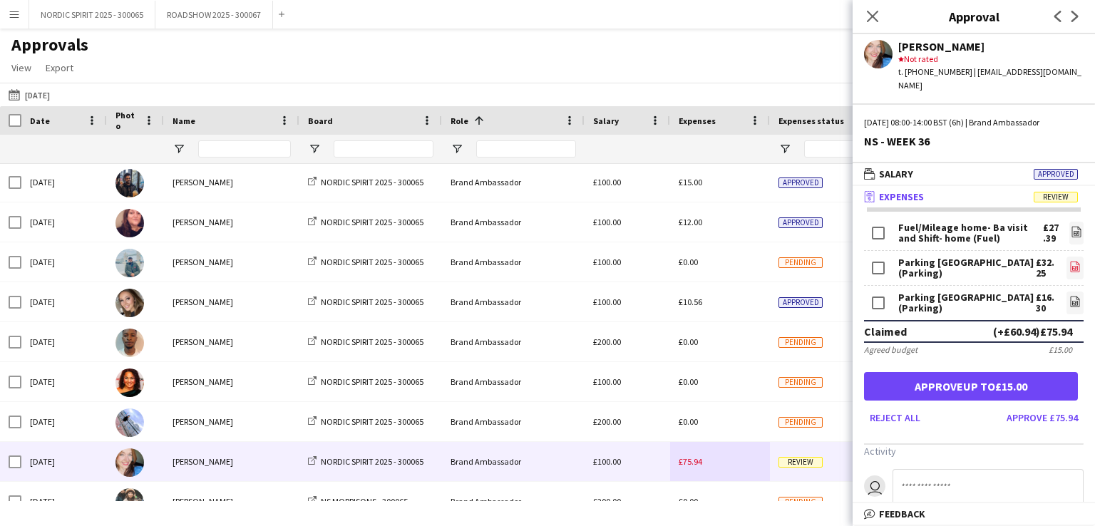
click at [1069, 261] on icon "file-image" at bounding box center [1074, 266] width 11 height 11
click at [1069, 296] on icon "file-image" at bounding box center [1074, 301] width 11 height 11
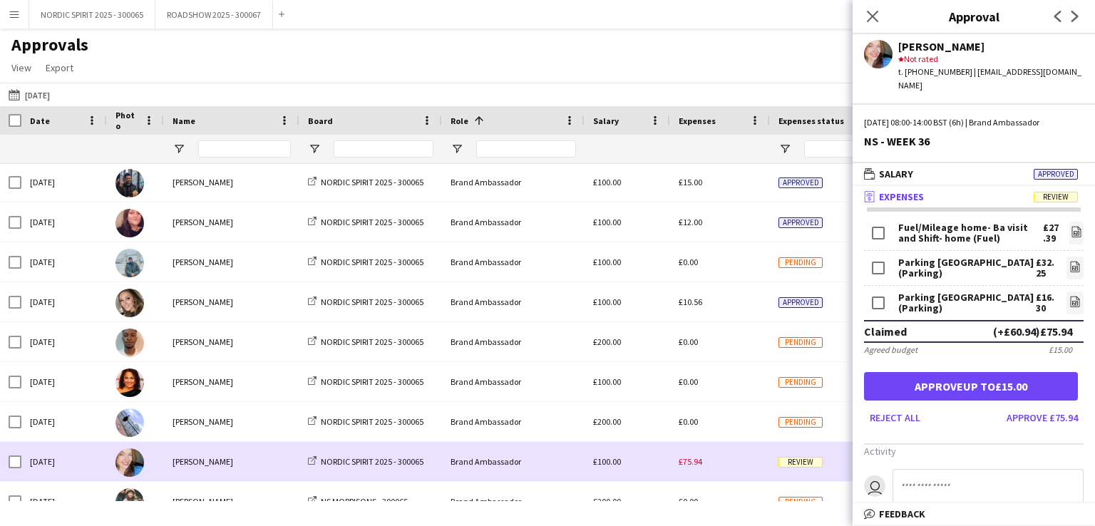
click at [726, 462] on div "£75.94" at bounding box center [720, 461] width 100 height 39
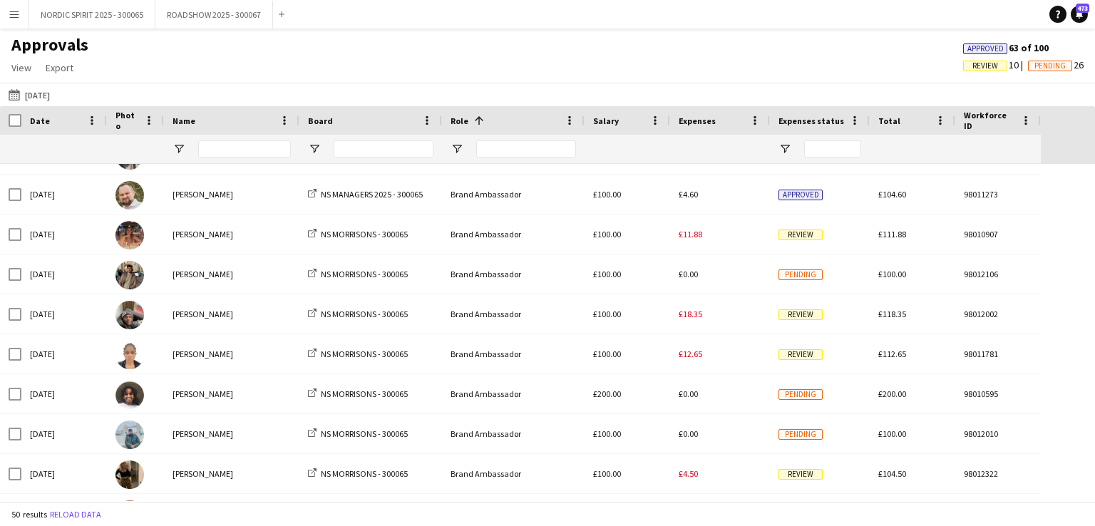
scroll to position [755, 0]
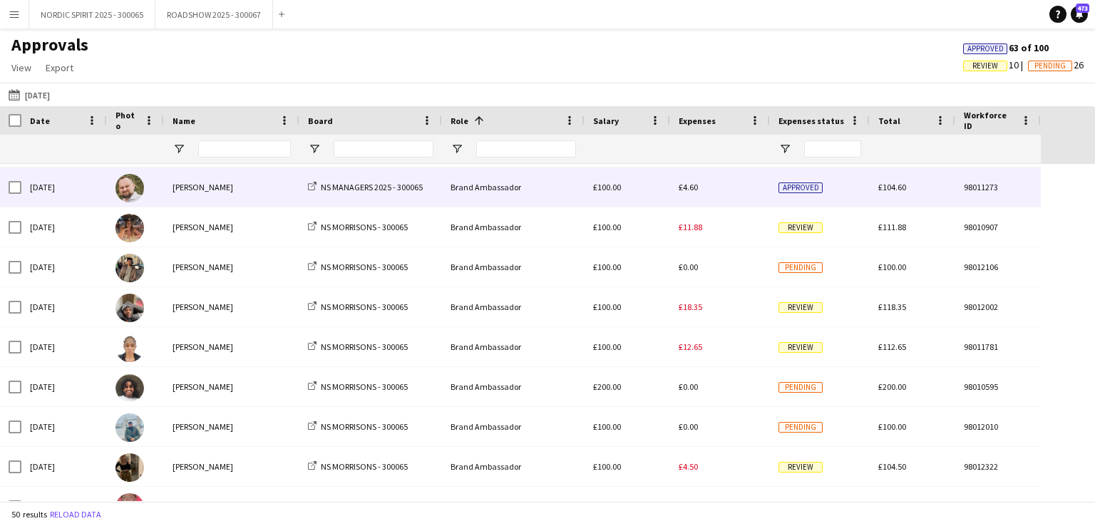
click at [693, 189] on span "£4.60" at bounding box center [688, 187] width 19 height 11
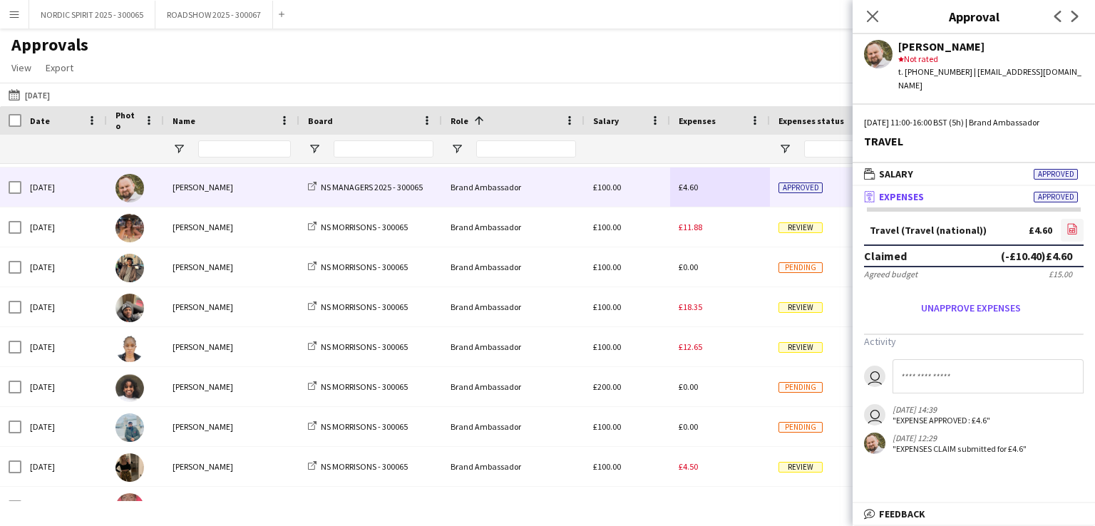
click at [1071, 223] on icon "file-image" at bounding box center [1071, 228] width 11 height 11
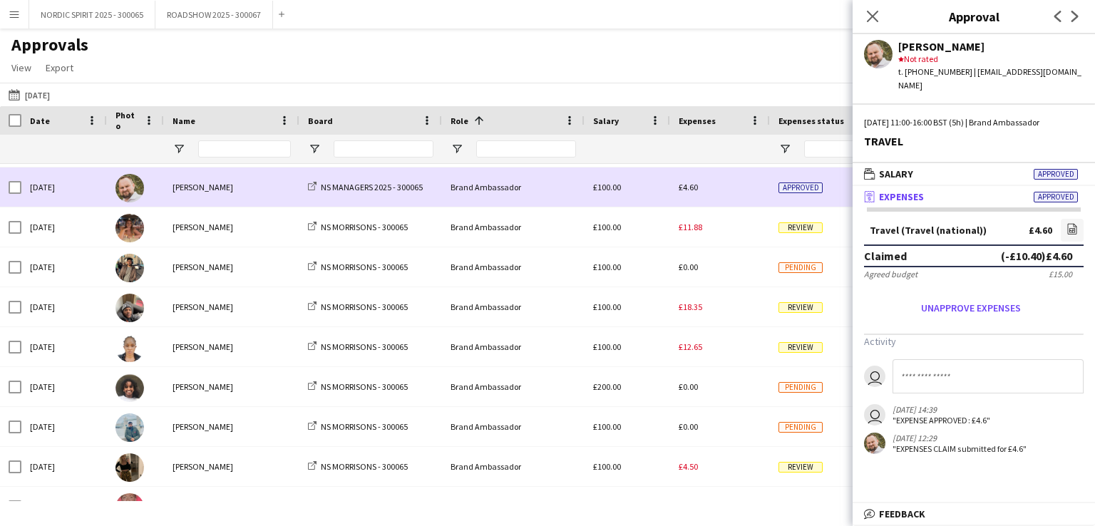
click at [738, 191] on div "£4.60" at bounding box center [720, 187] width 100 height 39
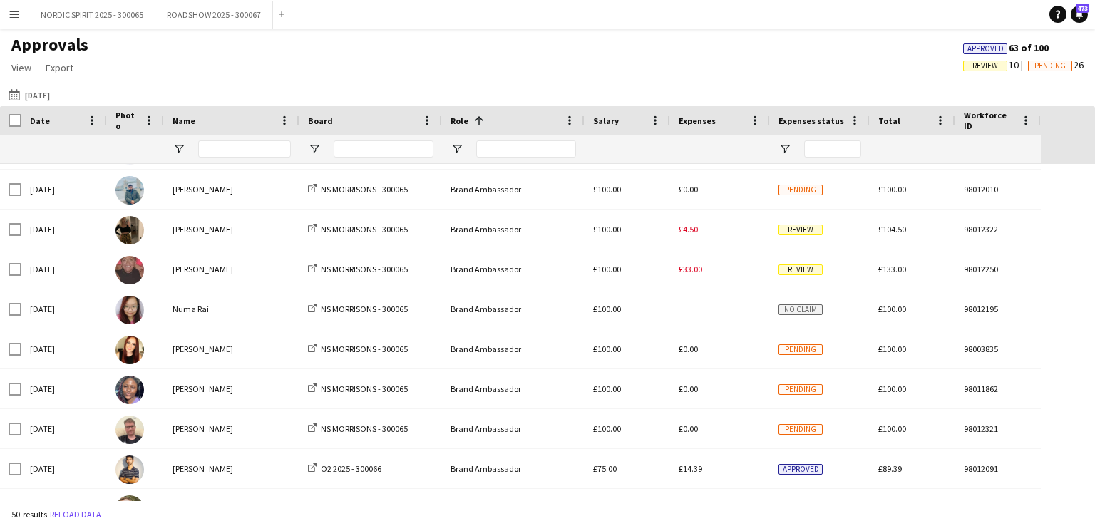
scroll to position [1004, 0]
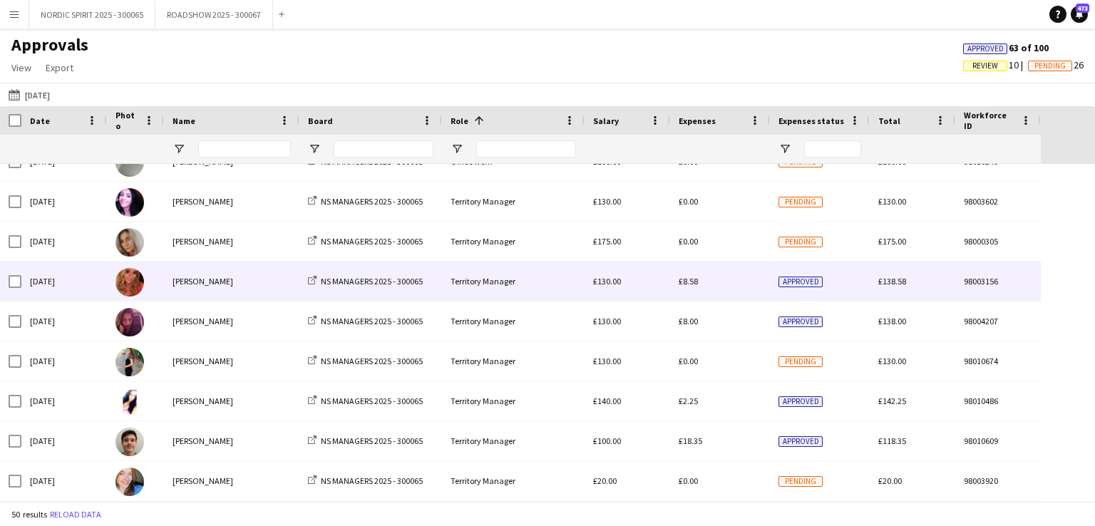
click at [690, 283] on span "£8.58" at bounding box center [688, 281] width 19 height 11
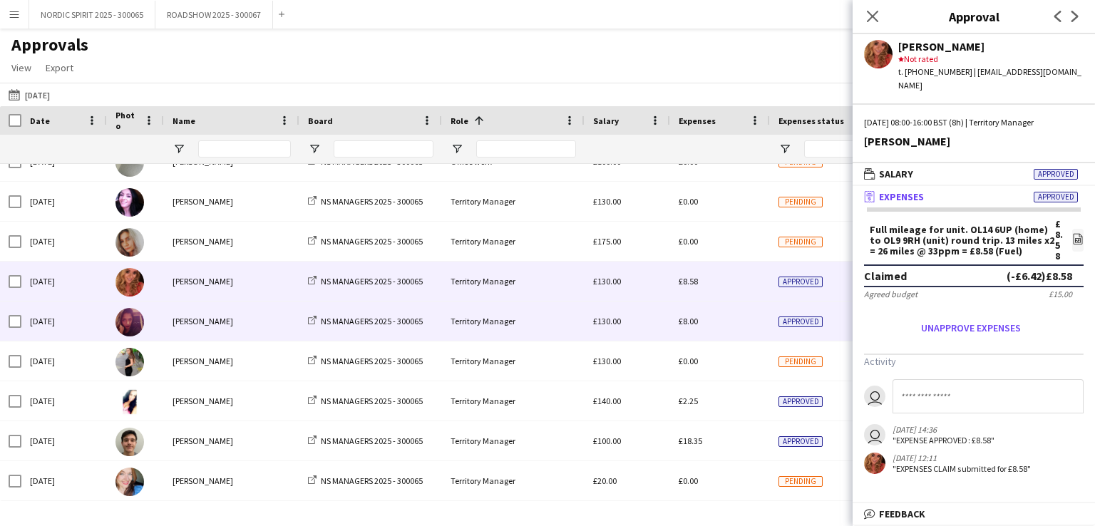
click at [687, 323] on span "£8.00" at bounding box center [688, 321] width 19 height 11
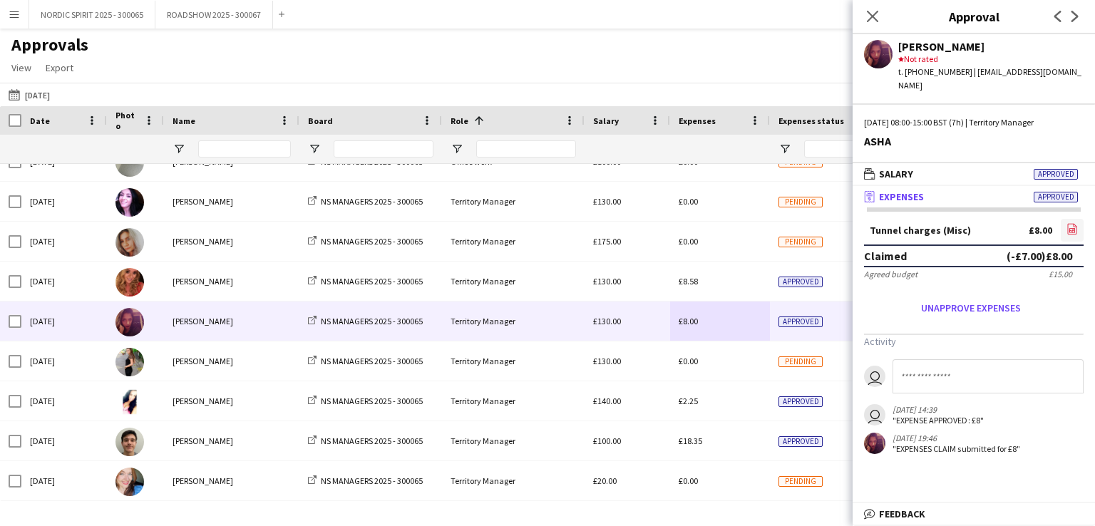
click at [1073, 228] on icon at bounding box center [1072, 230] width 6 height 4
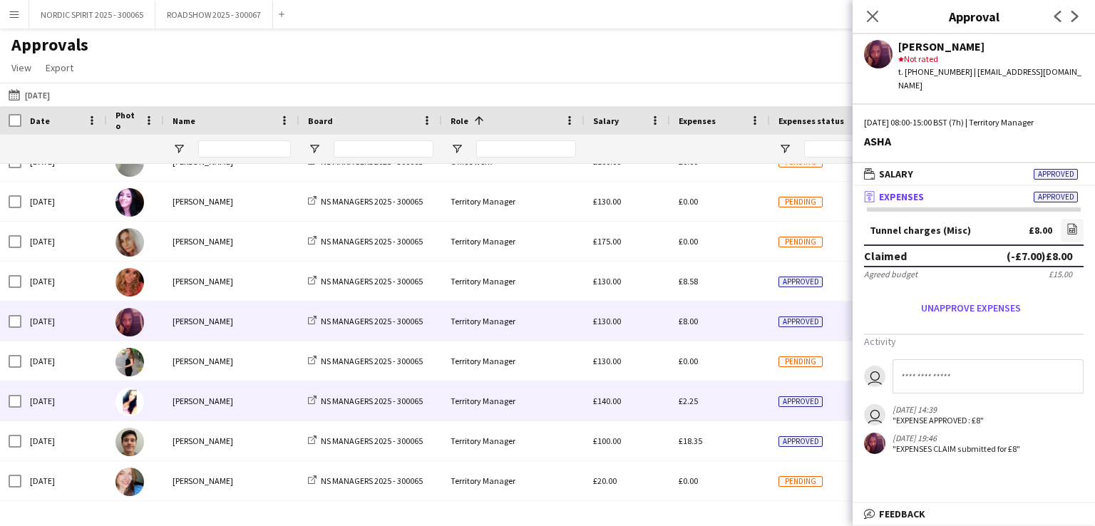
click at [689, 402] on span "£2.25" at bounding box center [688, 401] width 19 height 11
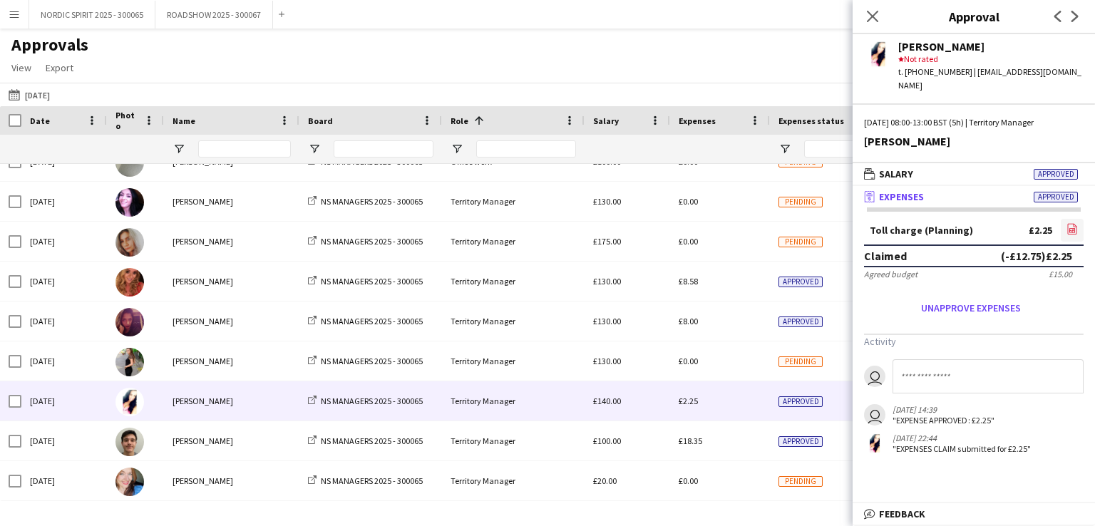
click at [1072, 228] on icon at bounding box center [1072, 230] width 6 height 4
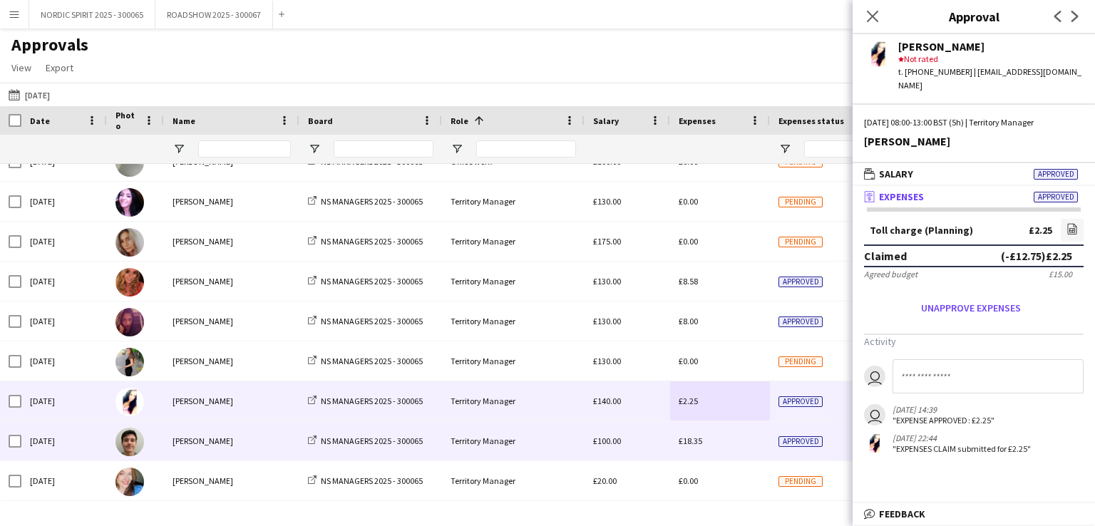
click at [692, 443] on span "£18.35" at bounding box center [691, 441] width 24 height 11
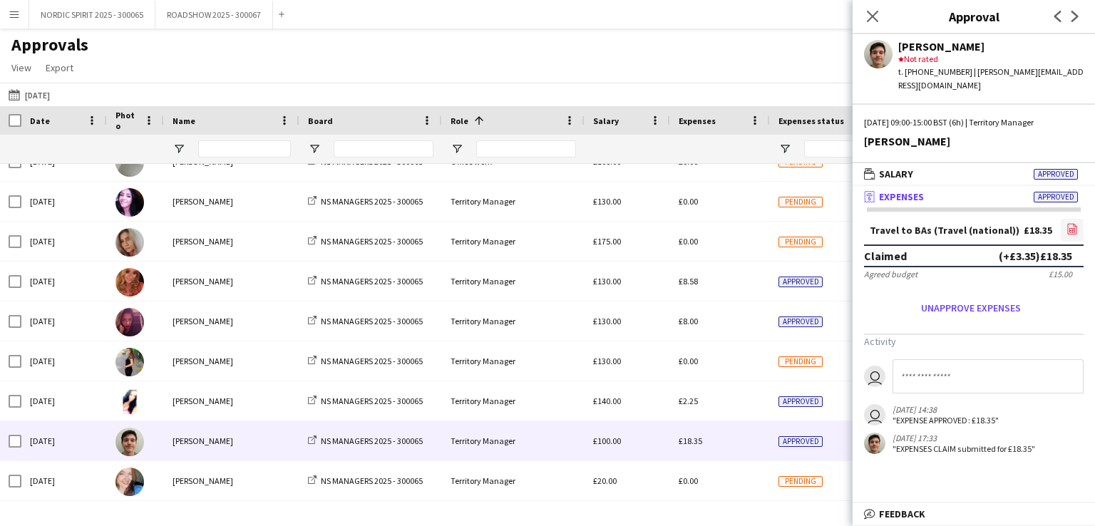
click at [1070, 223] on icon "file-image" at bounding box center [1071, 228] width 11 height 11
click at [41, 97] on button "[DATE] [DATE]" at bounding box center [29, 94] width 47 height 17
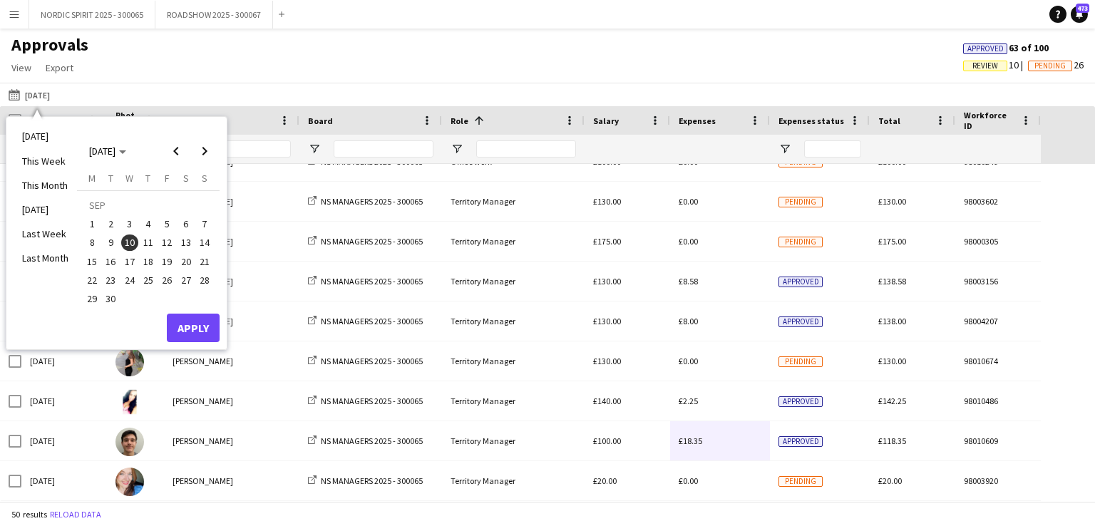
click at [153, 239] on span "11" at bounding box center [148, 243] width 17 height 17
click at [194, 325] on button "Apply" at bounding box center [193, 328] width 53 height 29
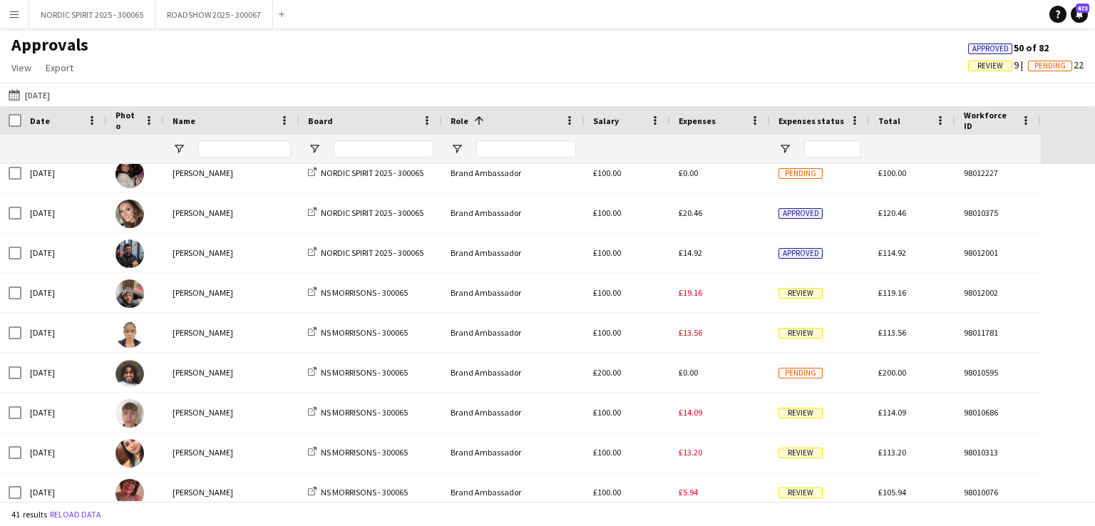
scroll to position [0, 0]
